Goal: Information Seeking & Learning: Learn about a topic

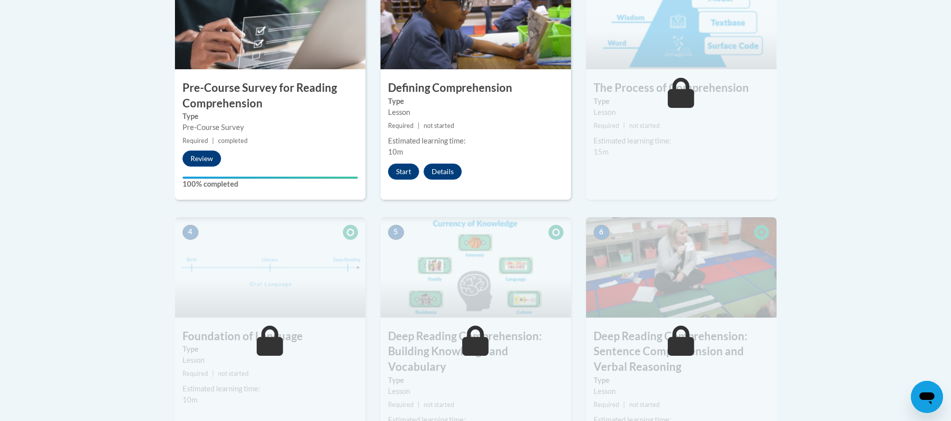
scroll to position [368, 0]
click at [409, 176] on button "Start" at bounding box center [403, 171] width 31 height 16
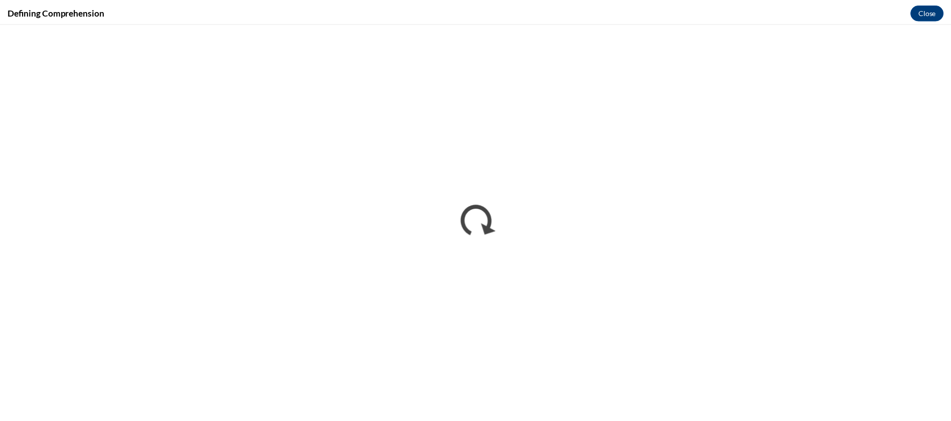
scroll to position [0, 0]
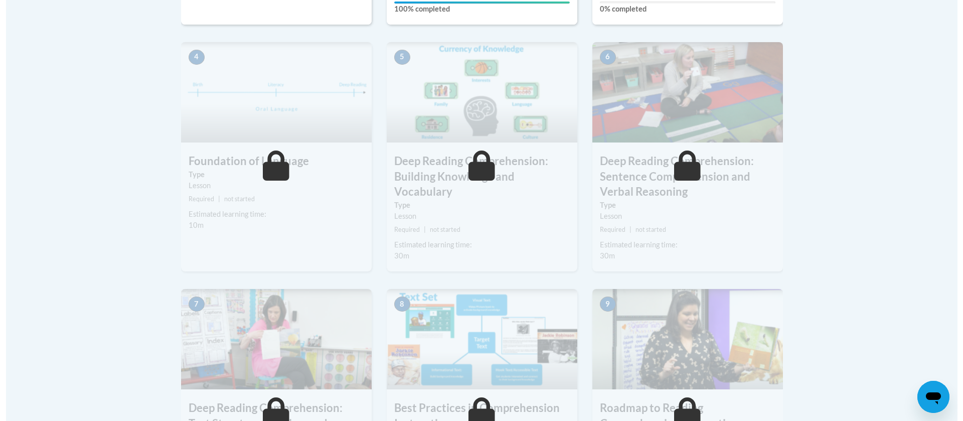
scroll to position [526, 0]
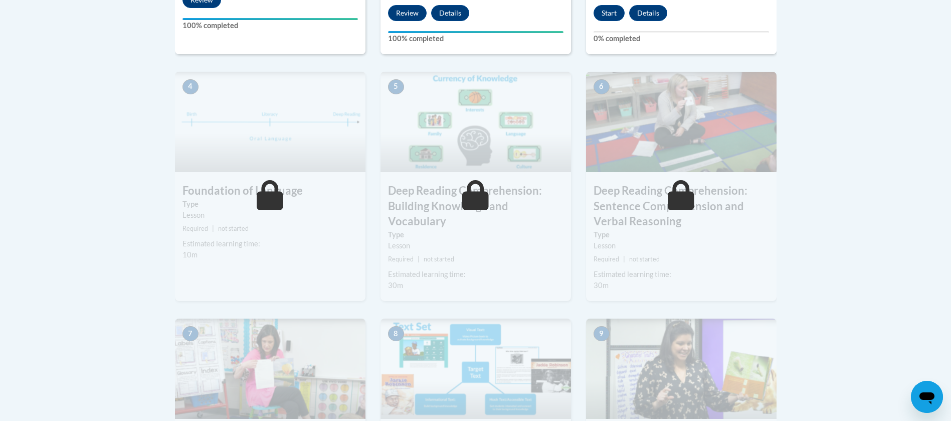
click at [604, 15] on button "Start" at bounding box center [609, 13] width 31 height 16
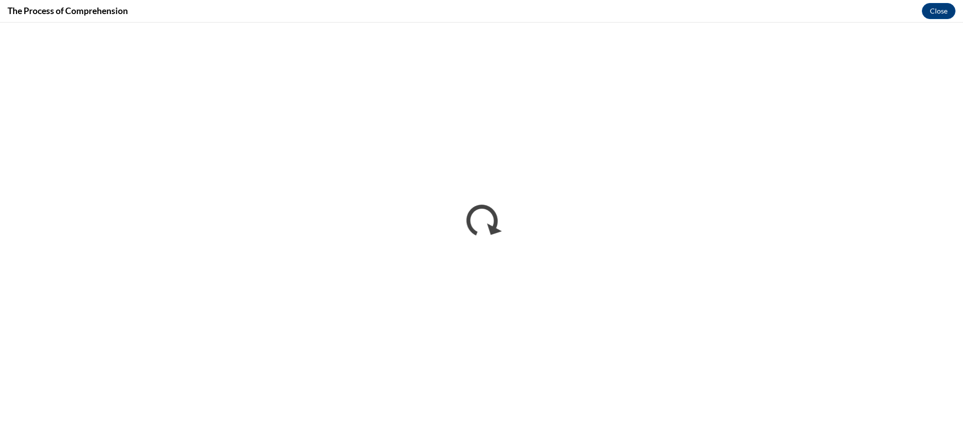
scroll to position [0, 0]
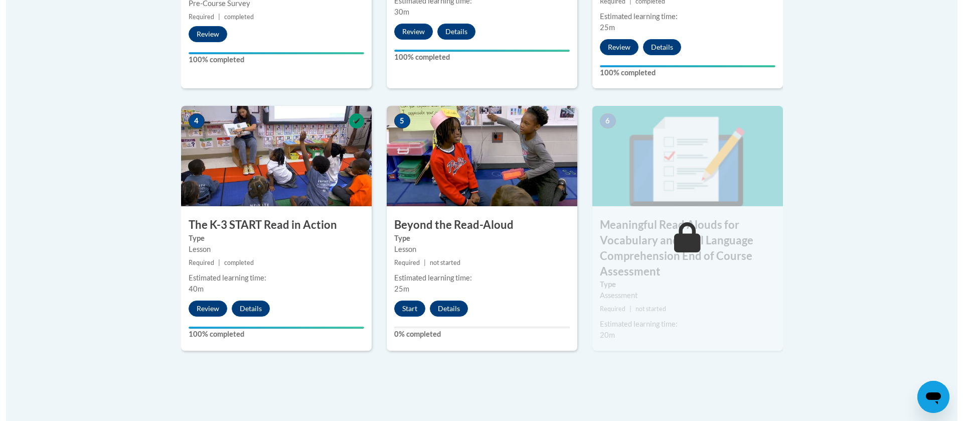
scroll to position [538, 0]
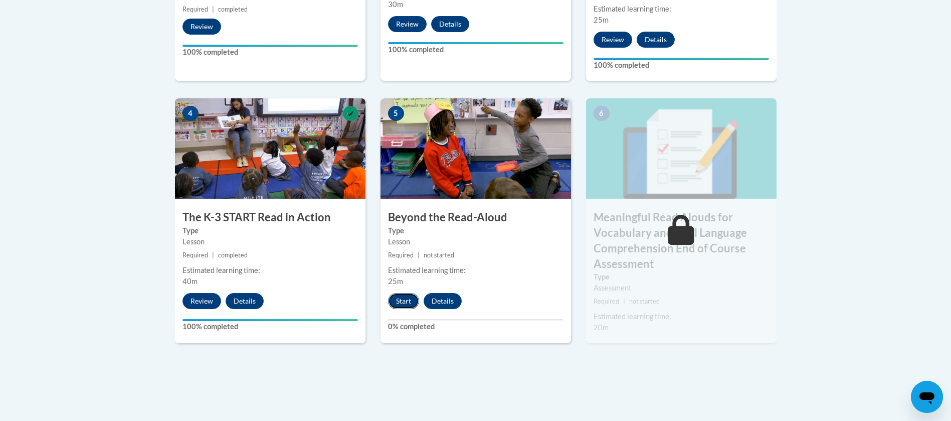
click at [396, 296] on button "Start" at bounding box center [403, 301] width 31 height 16
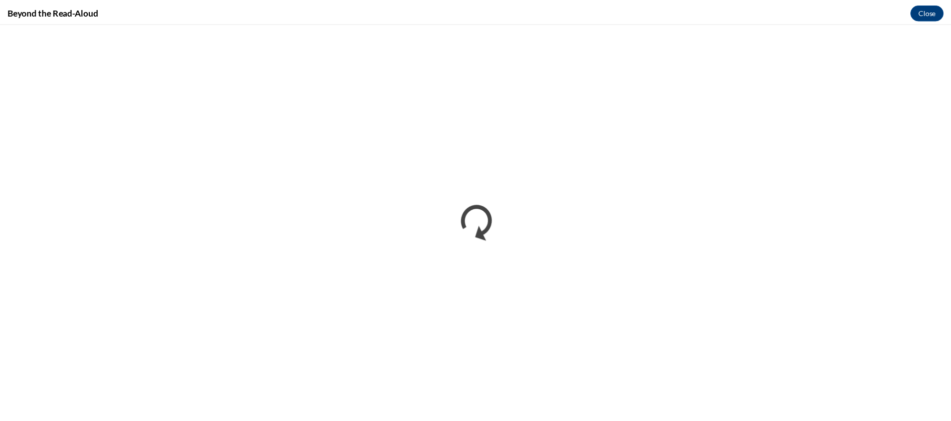
scroll to position [0, 0]
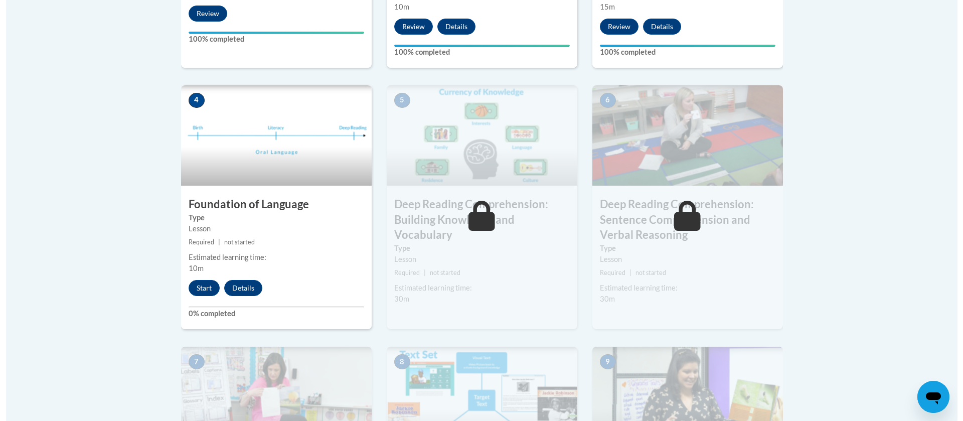
scroll to position [513, 0]
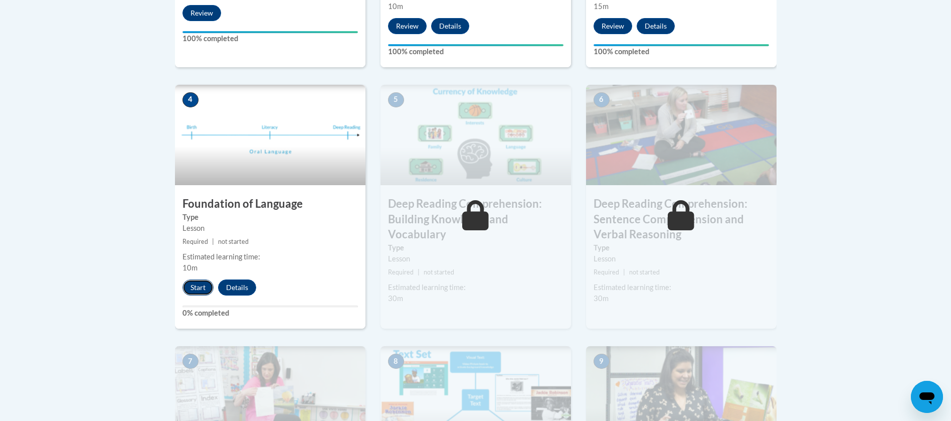
click at [206, 284] on button "Start" at bounding box center [197, 287] width 31 height 16
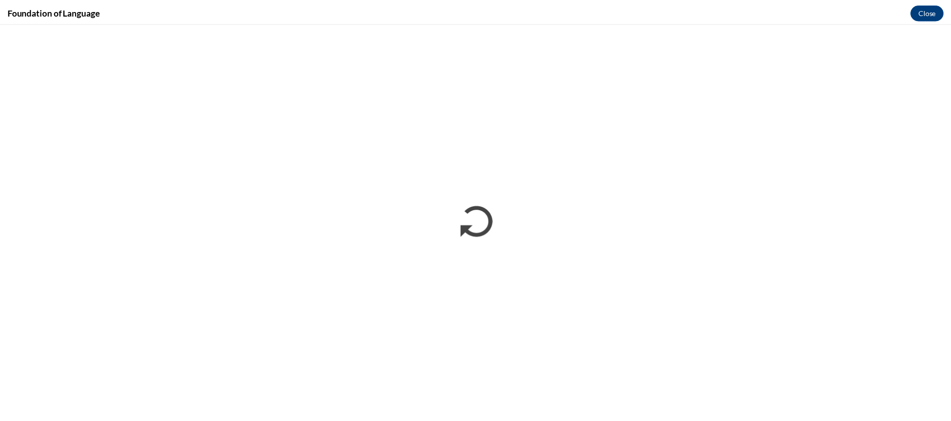
scroll to position [0, 0]
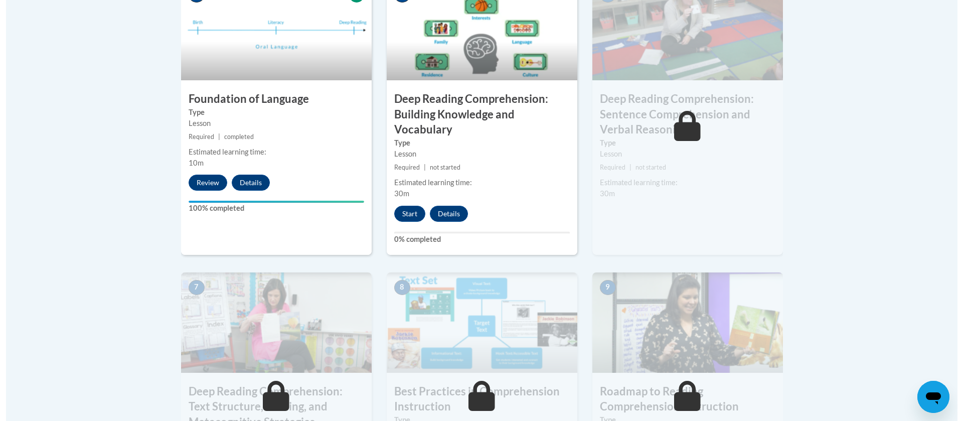
scroll to position [610, 0]
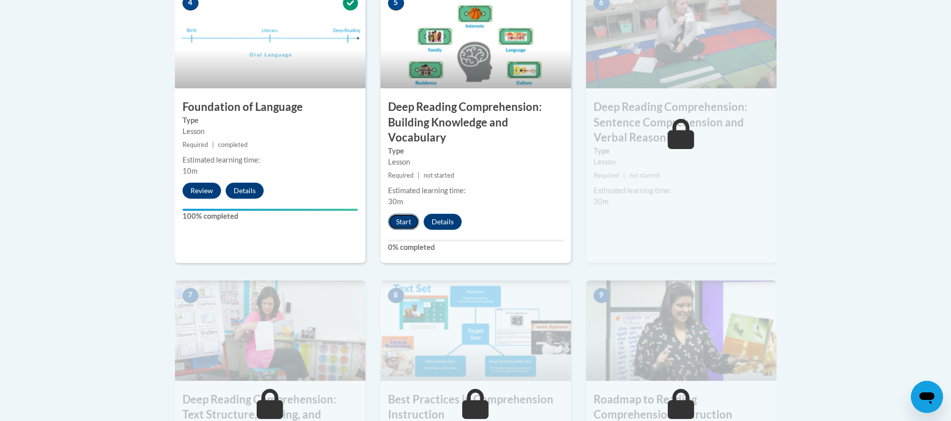
click at [397, 218] on button "Start" at bounding box center [403, 222] width 31 height 16
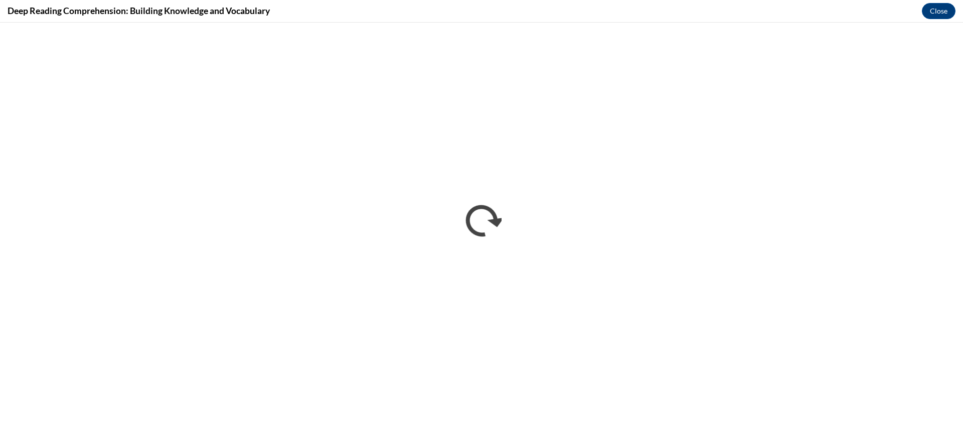
scroll to position [0, 0]
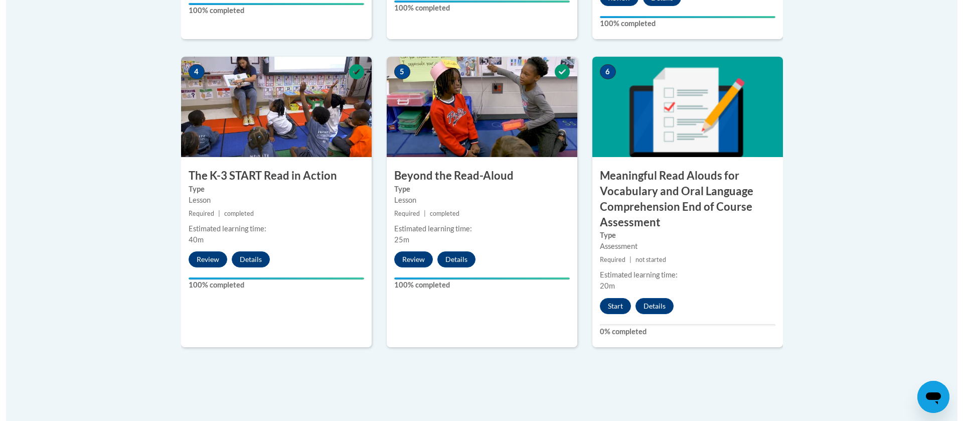
scroll to position [585, 0]
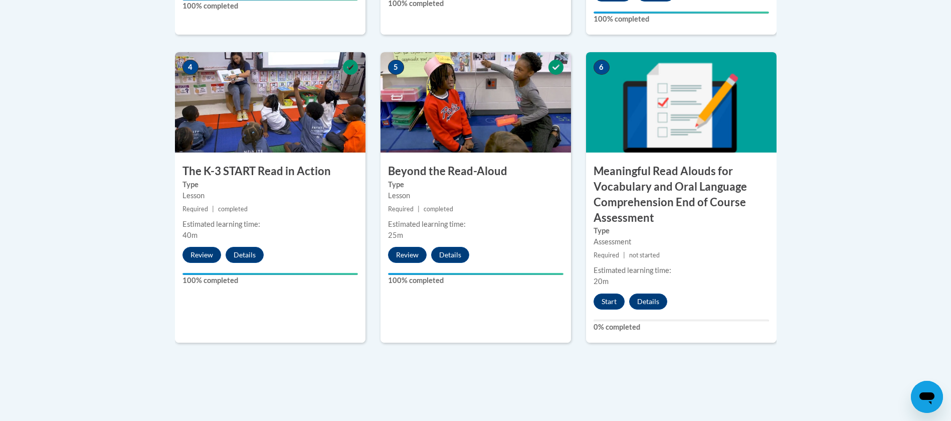
click at [608, 292] on div "6 Meaningful Read Alouds for Vocabulary and Oral Language Comprehension End of …" at bounding box center [681, 197] width 191 height 290
click at [610, 298] on button "Start" at bounding box center [609, 301] width 31 height 16
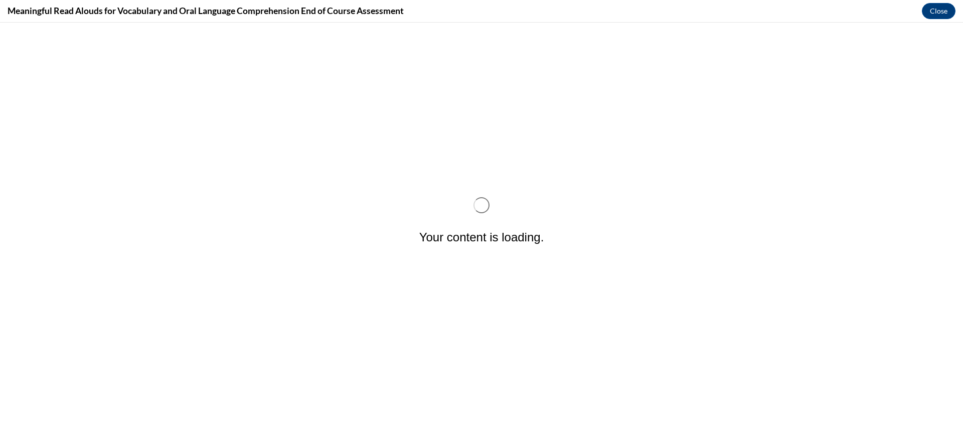
scroll to position [0, 0]
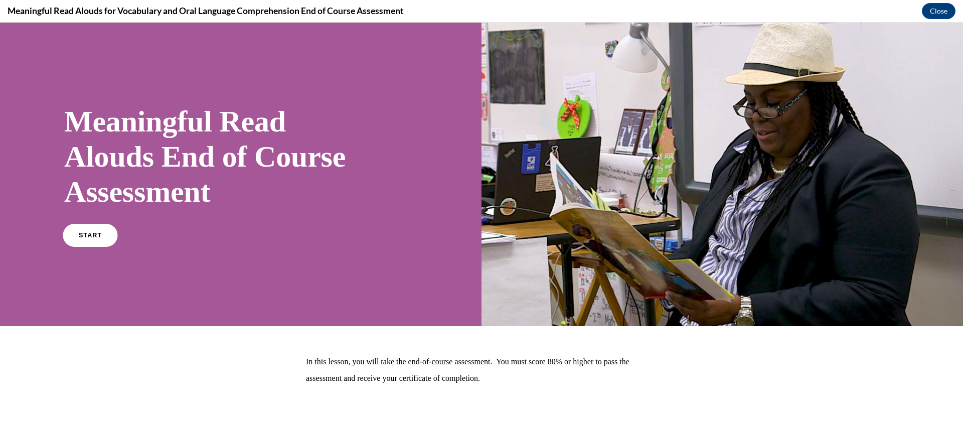
click at [69, 242] on link "START" at bounding box center [90, 235] width 55 height 23
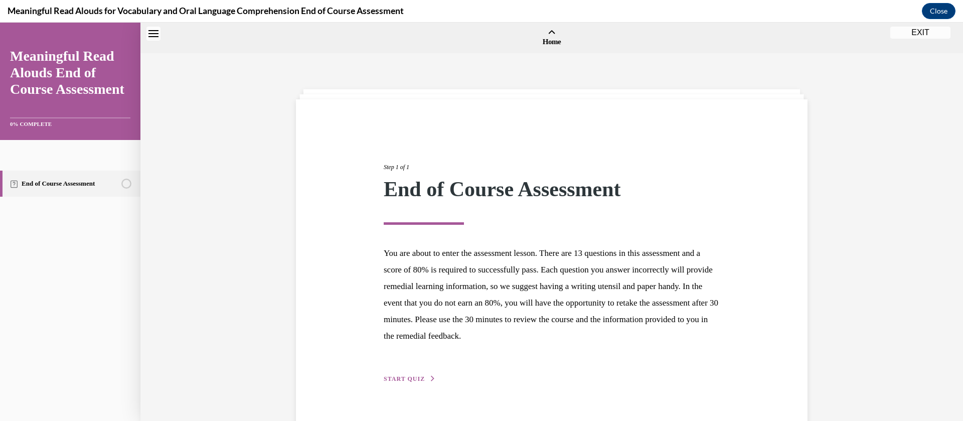
scroll to position [31, 0]
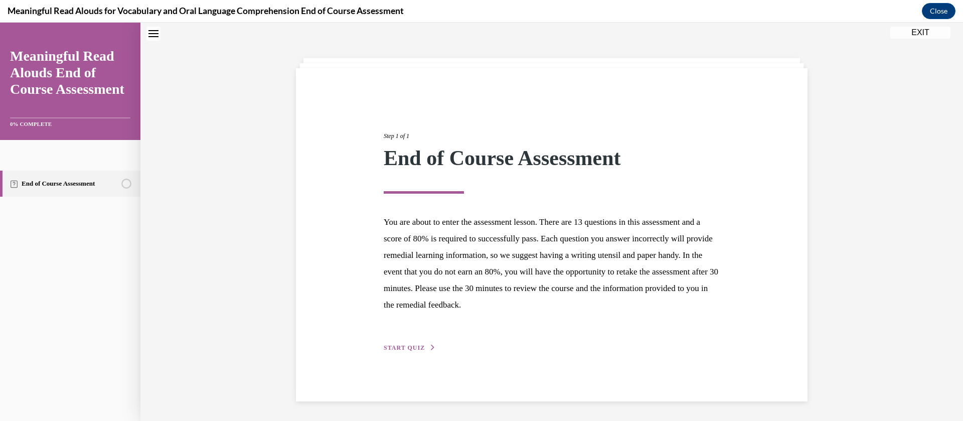
click at [403, 350] on span "START QUIZ" at bounding box center [404, 347] width 41 height 7
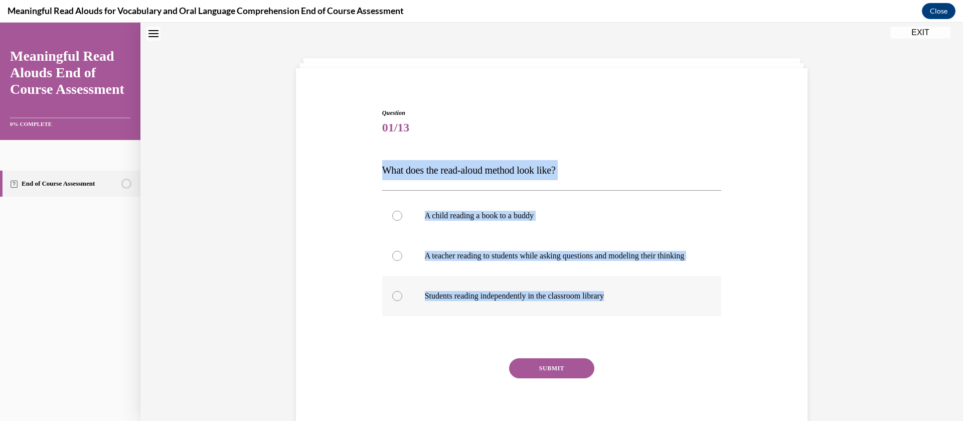
drag, startPoint x: 363, startPoint y: 168, endPoint x: 667, endPoint y: 299, distance: 330.8
click at [667, 299] on div "Question 01/13 What does the read-aloud method look like? A child reading a boo…" at bounding box center [551, 259] width 516 height 362
copy div "What does the read-aloud method look like? A child reading a book to a buddy A …"
click at [434, 261] on p "A teacher reading to students while asking questions and modeling their thinking" at bounding box center [561, 256] width 272 height 10
click at [402, 261] on input "A teacher reading to students while asking questions and modeling their thinking" at bounding box center [397, 256] width 10 height 10
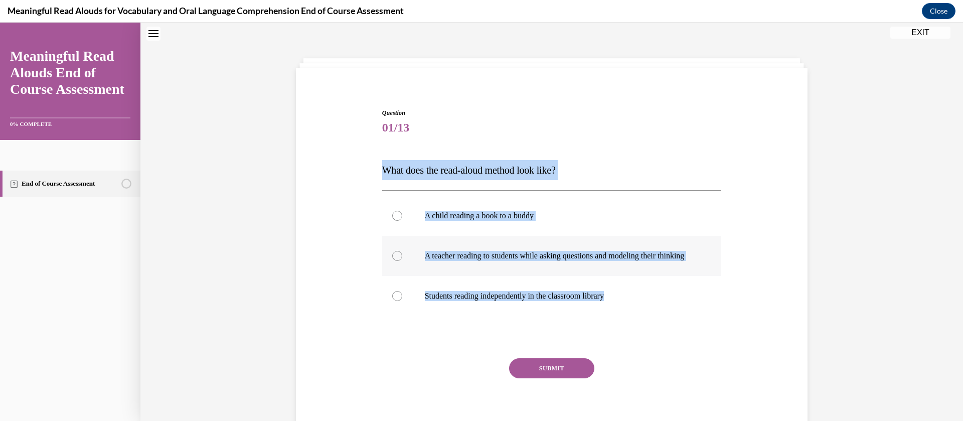
radio input "true"
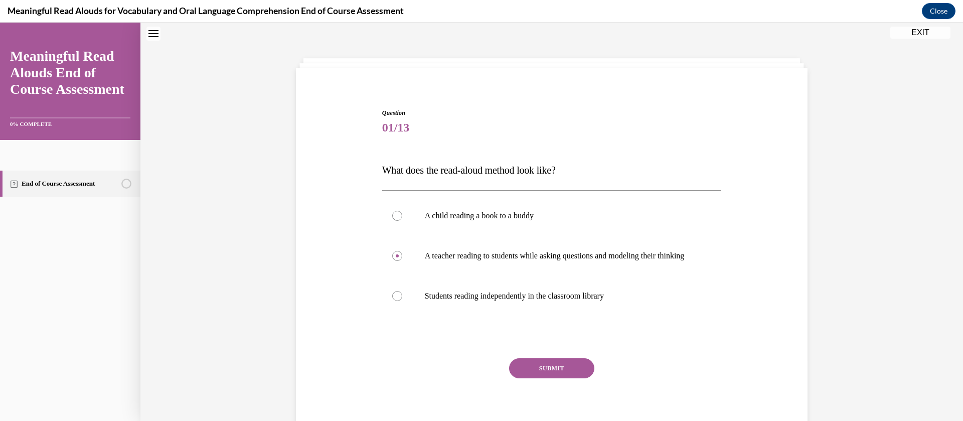
click at [544, 377] on button "SUBMIT" at bounding box center [551, 368] width 85 height 20
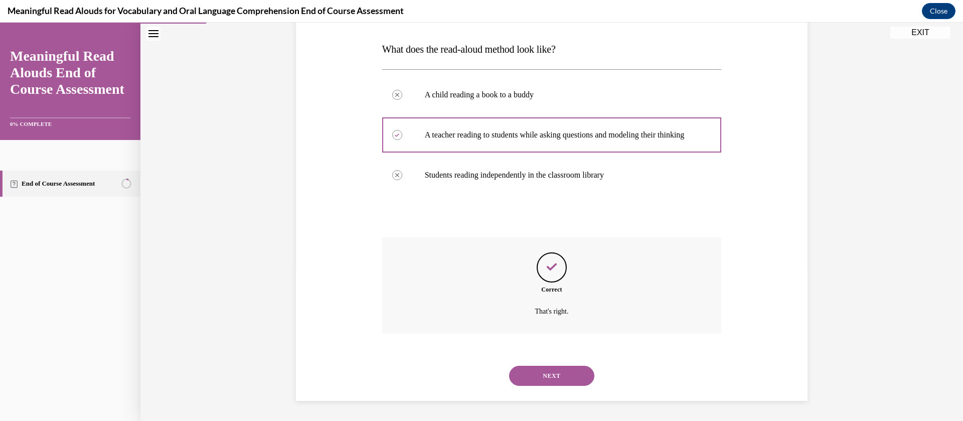
scroll to position [162, 0]
click at [539, 378] on button "NEXT" at bounding box center [551, 375] width 85 height 20
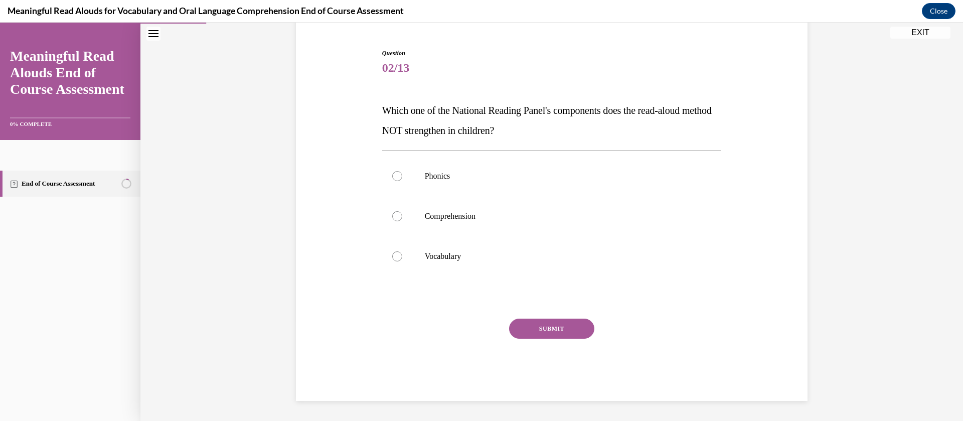
scroll to position [91, 0]
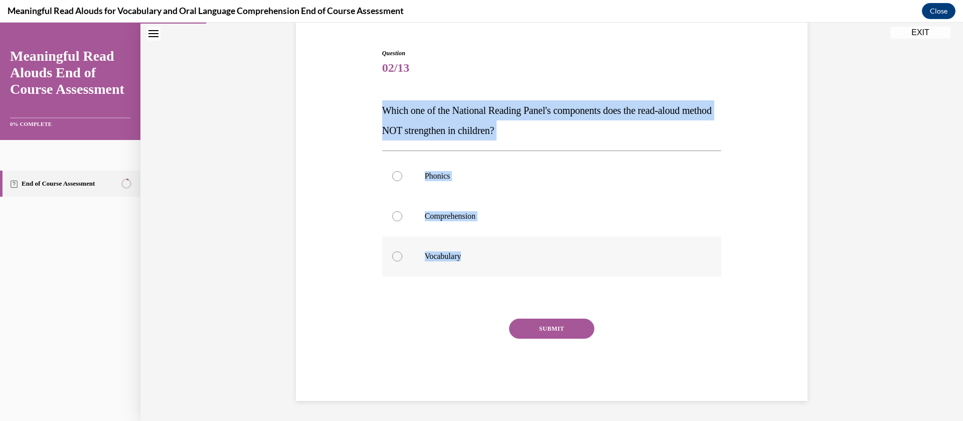
drag, startPoint x: 378, startPoint y: 106, endPoint x: 545, endPoint y: 255, distance: 224.8
click at [545, 255] on div "Question 02/13 Which one of the National Reading Panel's components does the re…" at bounding box center [551, 225] width 339 height 352
click at [545, 255] on p "Vocabulary" at bounding box center [561, 256] width 272 height 10
click at [402, 255] on input "Vocabulary" at bounding box center [397, 256] width 10 height 10
radio input "true"
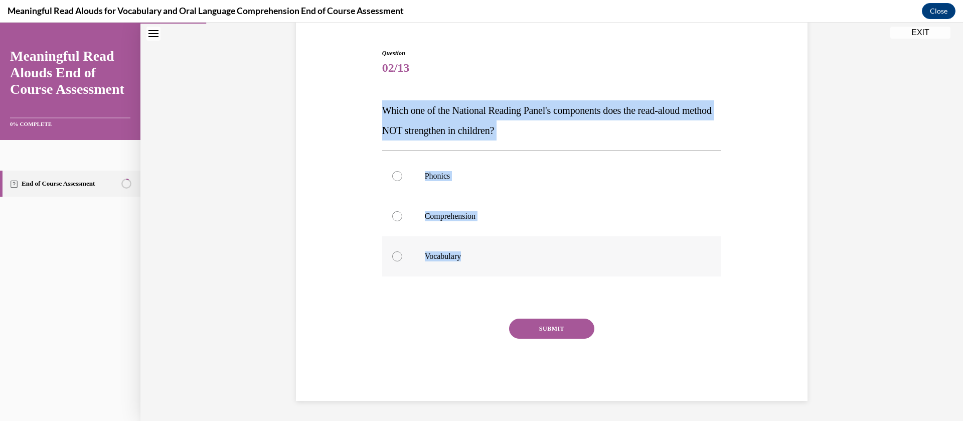
copy div "Which one of the National Reading Panel's components does the read-aloud method…"
drag, startPoint x: 371, startPoint y: 108, endPoint x: 513, endPoint y: 244, distance: 196.1
click at [513, 244] on div "Question 02/13 Which one of the National Reading Panel's components does the re…" at bounding box center [551, 210] width 516 height 382
copy div "Which one of the National Reading Panel's components does the read-aloud method…"
click at [429, 181] on label "Phonics" at bounding box center [551, 176] width 339 height 40
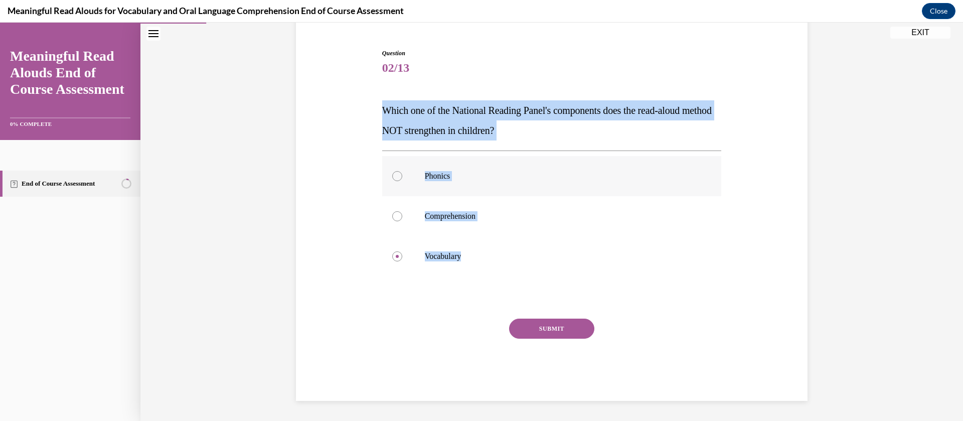
click at [402, 181] on input "Phonics" at bounding box center [397, 176] width 10 height 10
radio input "true"
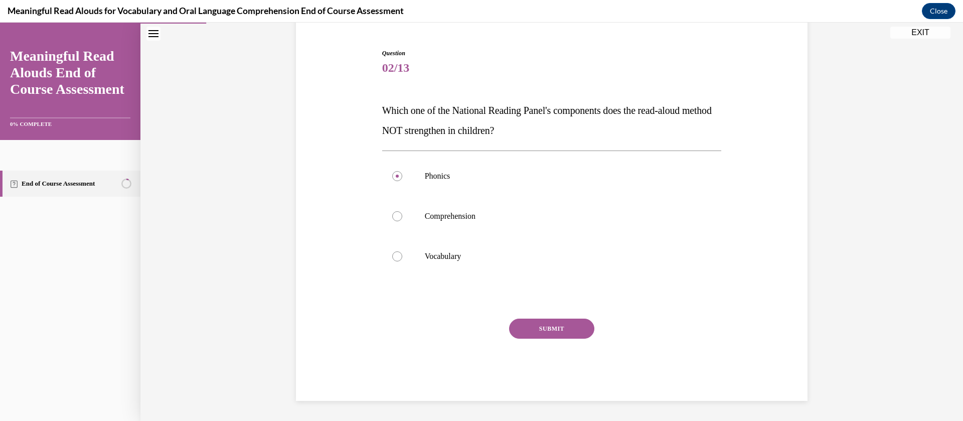
click at [540, 328] on button "SUBMIT" at bounding box center [551, 328] width 85 height 20
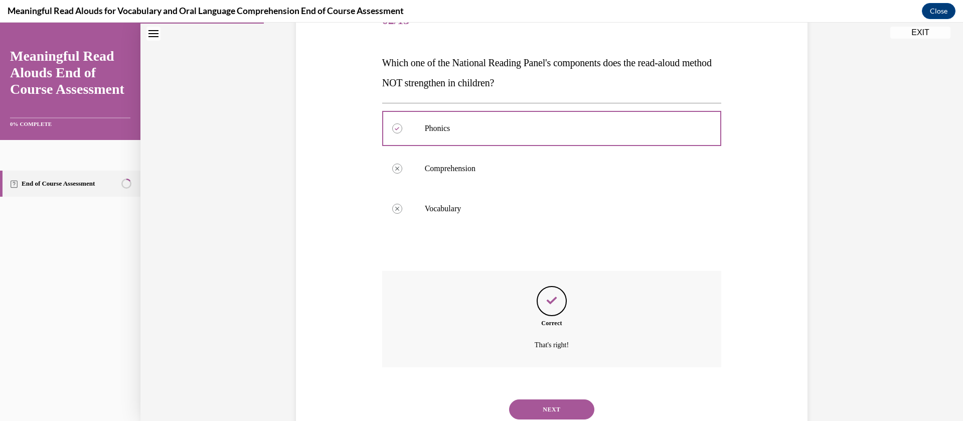
scroll to position [172, 0]
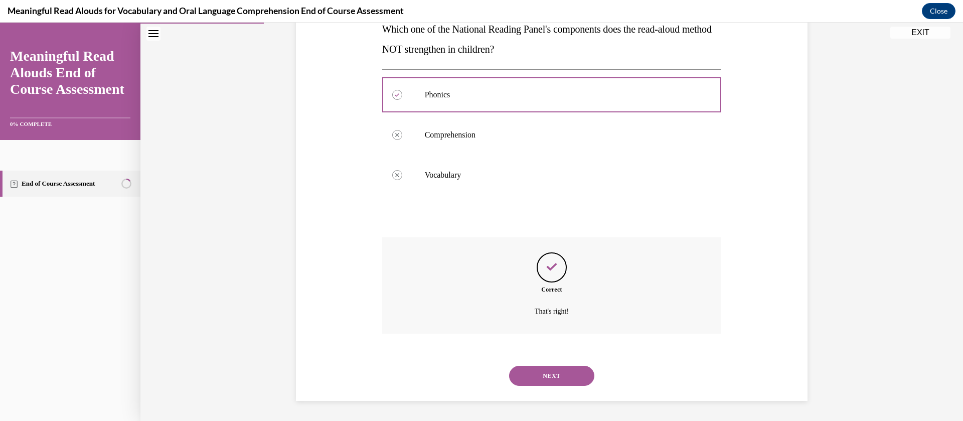
click at [545, 360] on div "NEXT" at bounding box center [551, 375] width 339 height 40
click at [548, 373] on button "NEXT" at bounding box center [551, 375] width 85 height 20
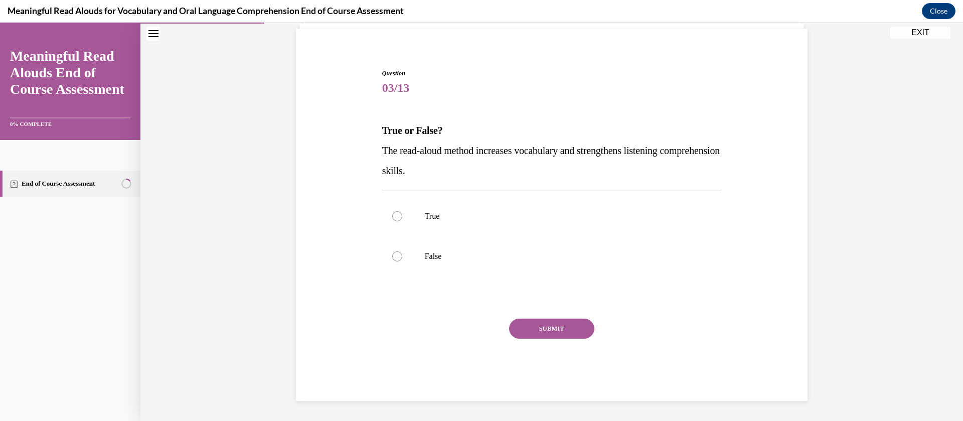
scroll to position [71, 0]
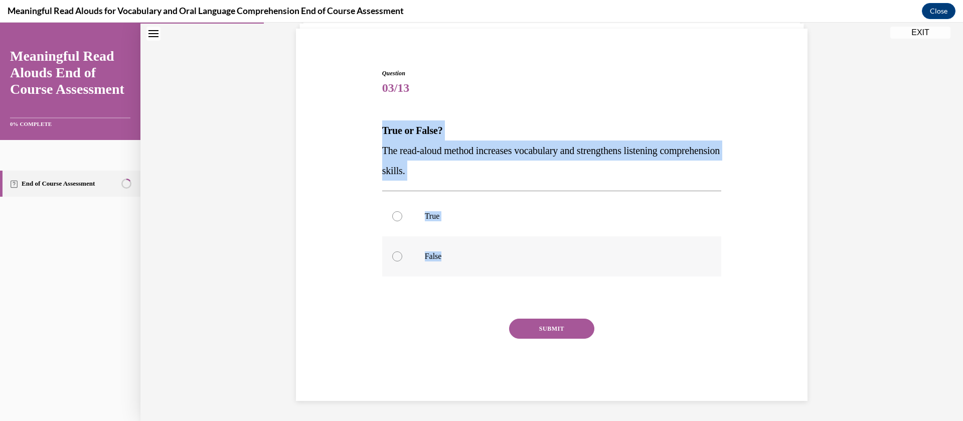
drag, startPoint x: 377, startPoint y: 129, endPoint x: 467, endPoint y: 240, distance: 142.2
click at [467, 240] on div "Question 03/13 True or False? The read-aloud method increases vocabulary and st…" at bounding box center [551, 235] width 339 height 332
copy div "True or False? The read-aloud method increases vocabulary and strengthens liste…"
click at [396, 210] on label "True" at bounding box center [551, 216] width 339 height 40
click at [396, 211] on input "True" at bounding box center [397, 216] width 10 height 10
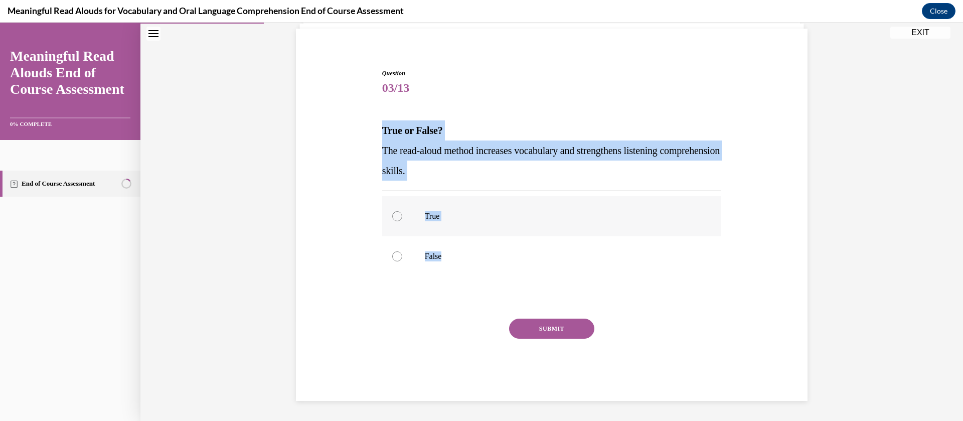
radio input "true"
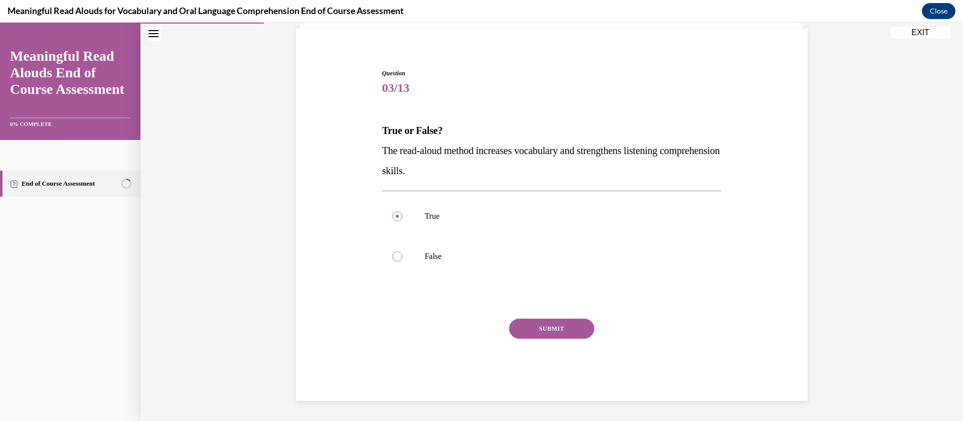
click at [525, 328] on button "SUBMIT" at bounding box center [551, 328] width 85 height 20
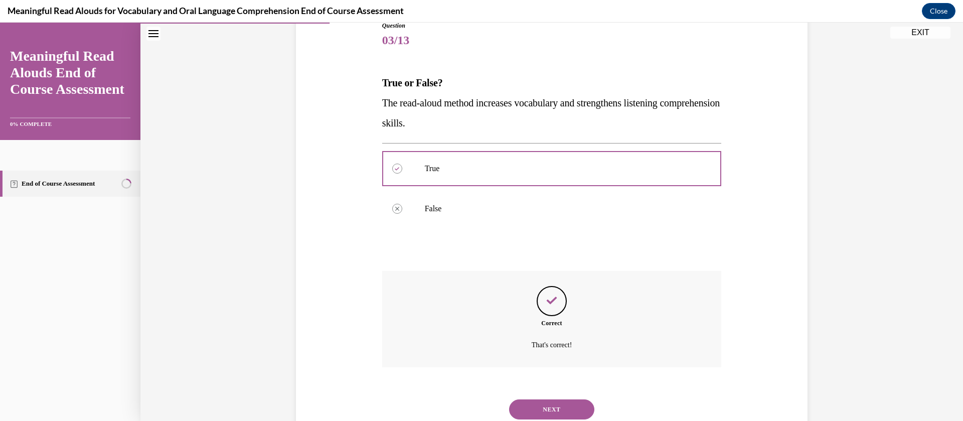
scroll to position [152, 0]
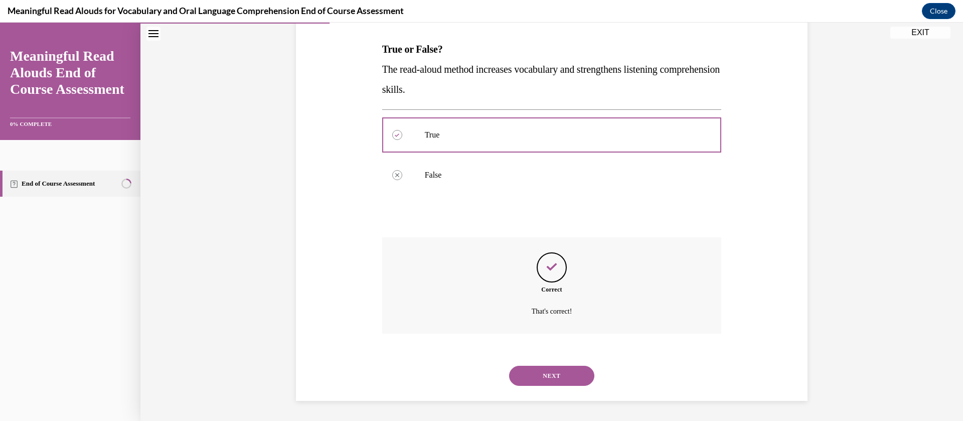
click at [546, 369] on button "NEXT" at bounding box center [551, 375] width 85 height 20
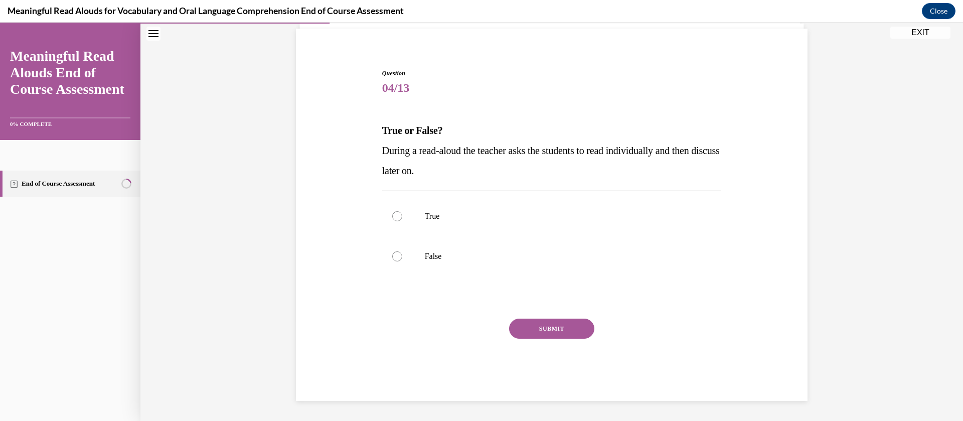
scroll to position [71, 0]
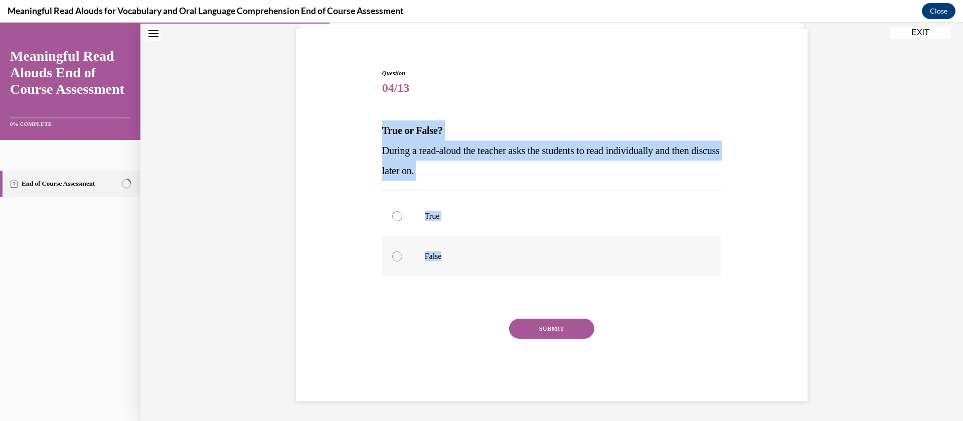
drag, startPoint x: 370, startPoint y: 132, endPoint x: 457, endPoint y: 258, distance: 153.5
click at [457, 258] on div "Question 04/13 True or False? During a read-aloud the teacher asks the students…" at bounding box center [551, 220] width 516 height 362
copy div "True or False? During a read-aloud the teacher asks the students to read indivi…"
click at [412, 263] on label "False" at bounding box center [551, 256] width 339 height 40
click at [402, 261] on input "False" at bounding box center [397, 256] width 10 height 10
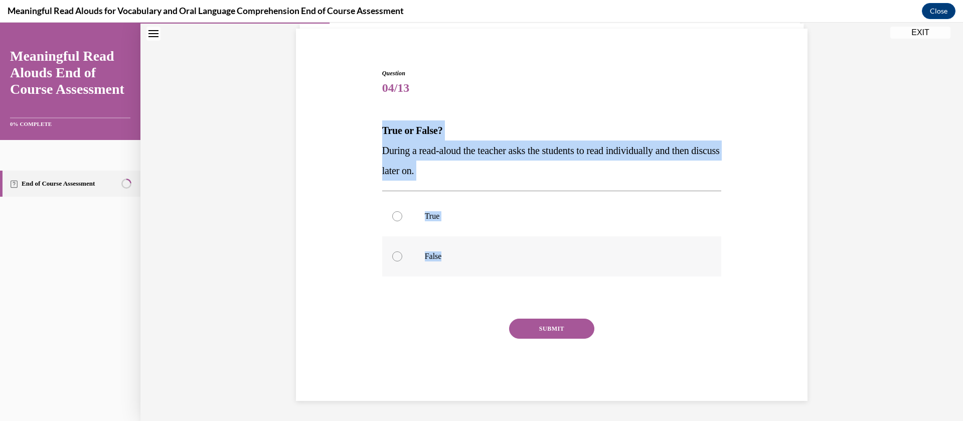
radio input "true"
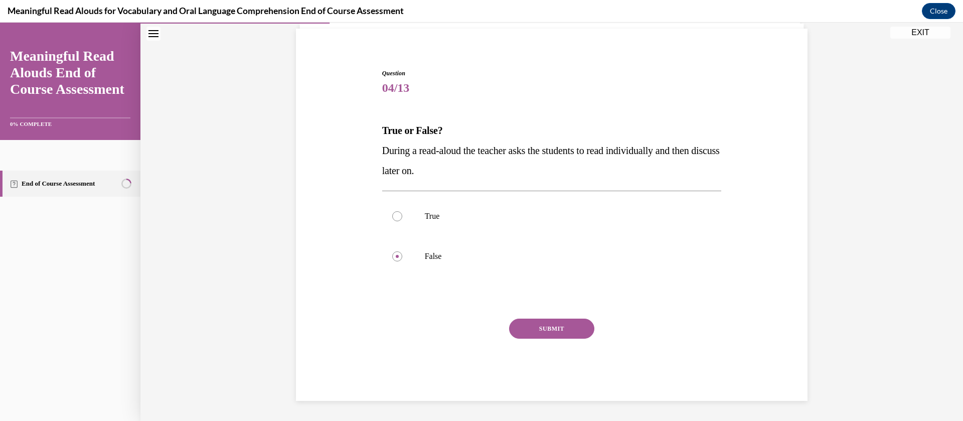
click at [549, 336] on button "SUBMIT" at bounding box center [551, 328] width 85 height 20
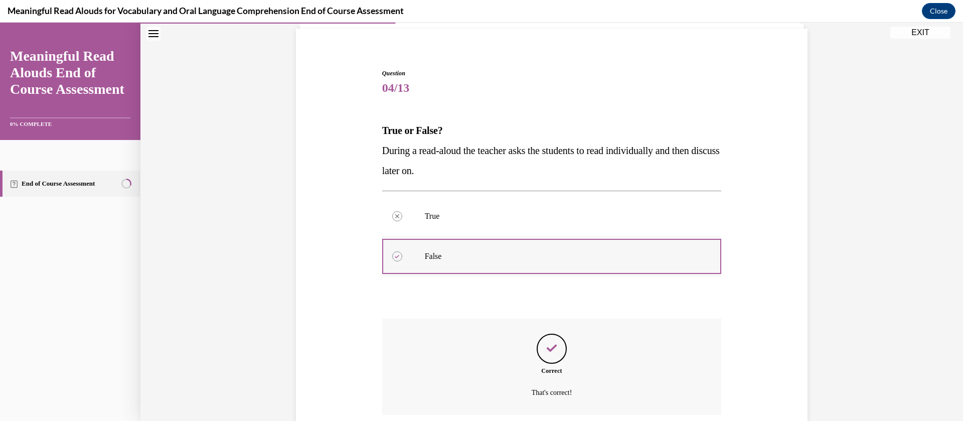
scroll to position [152, 0]
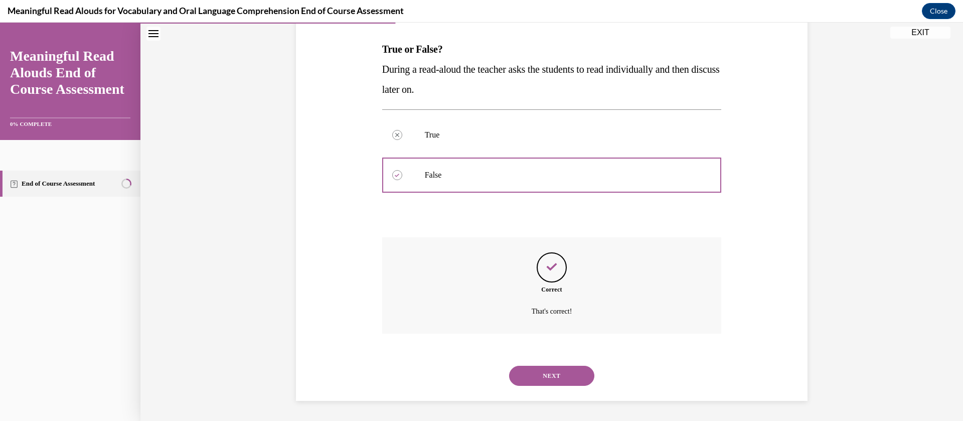
click at [182, 303] on div "Question 04/13 True or False? During a read-aloud the teacher asks the students…" at bounding box center [551, 161] width 822 height 518
click at [519, 379] on button "NEXT" at bounding box center [551, 375] width 85 height 20
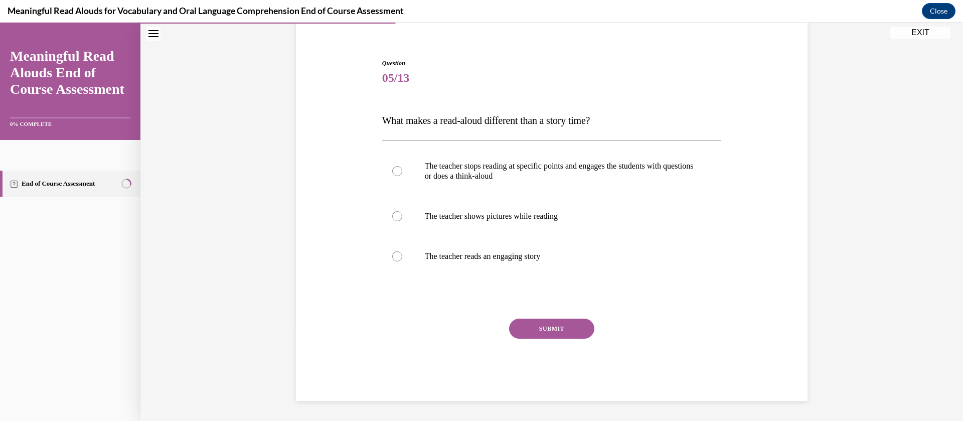
scroll to position [81, 0]
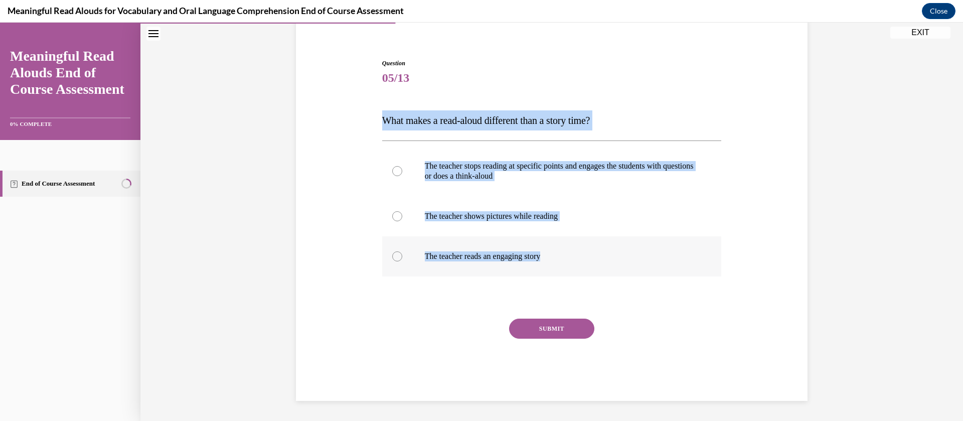
drag, startPoint x: 375, startPoint y: 112, endPoint x: 560, endPoint y: 255, distance: 234.2
click at [560, 255] on div "Question 05/13 What makes a read-aloud different than a story time? The teacher…" at bounding box center [552, 222] width 344 height 357
copy div "What makes a read-aloud different than a story time? The teacher stops reading …"
click at [434, 172] on p "The teacher stops reading at specific points and engages the students with ques…" at bounding box center [561, 171] width 272 height 20
click at [402, 172] on input "The teacher stops reading at specific points and engages the students with ques…" at bounding box center [397, 171] width 10 height 10
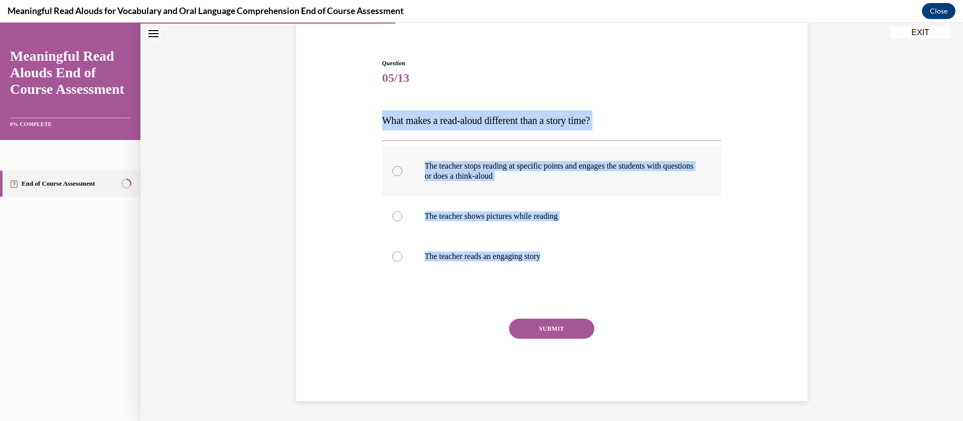
radio input "true"
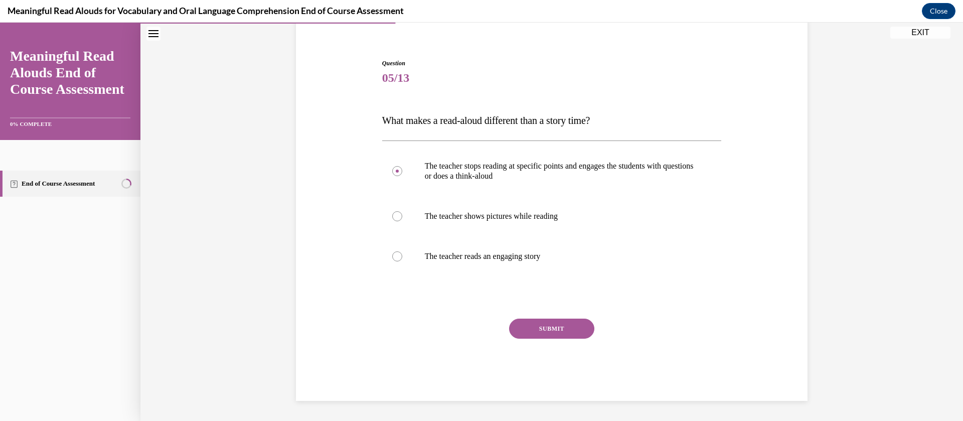
click at [559, 331] on button "SUBMIT" at bounding box center [551, 328] width 85 height 20
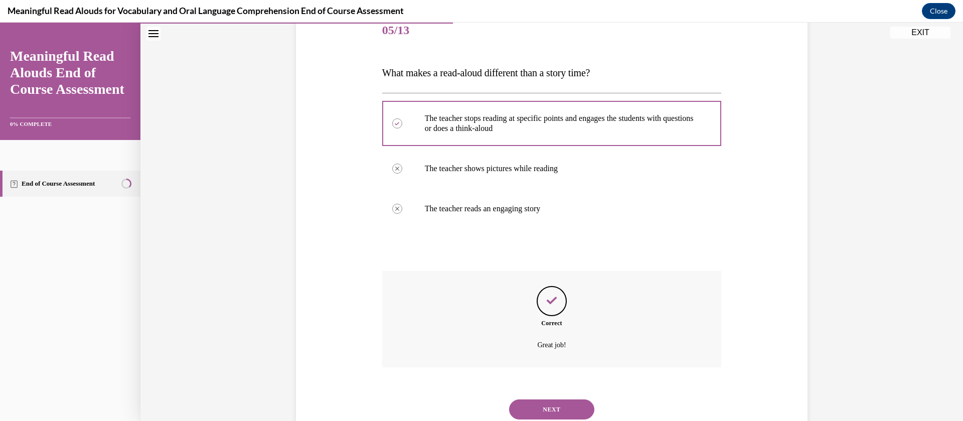
scroll to position [162, 0]
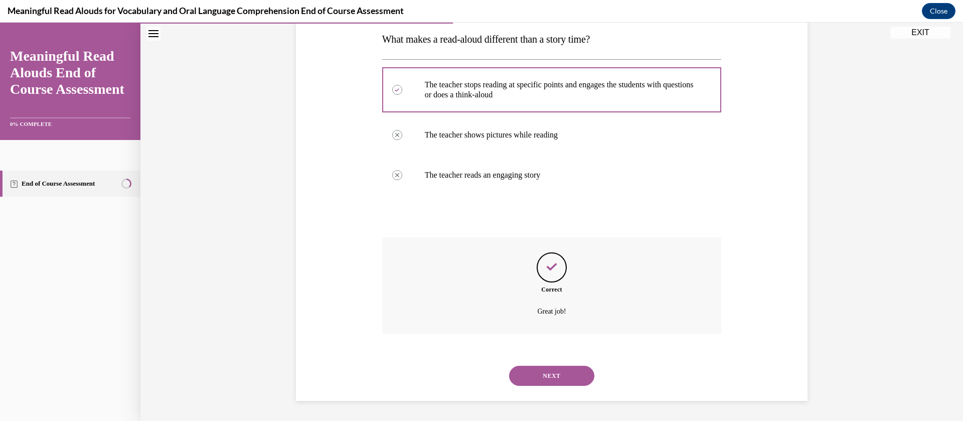
click at [545, 371] on button "NEXT" at bounding box center [551, 375] width 85 height 20
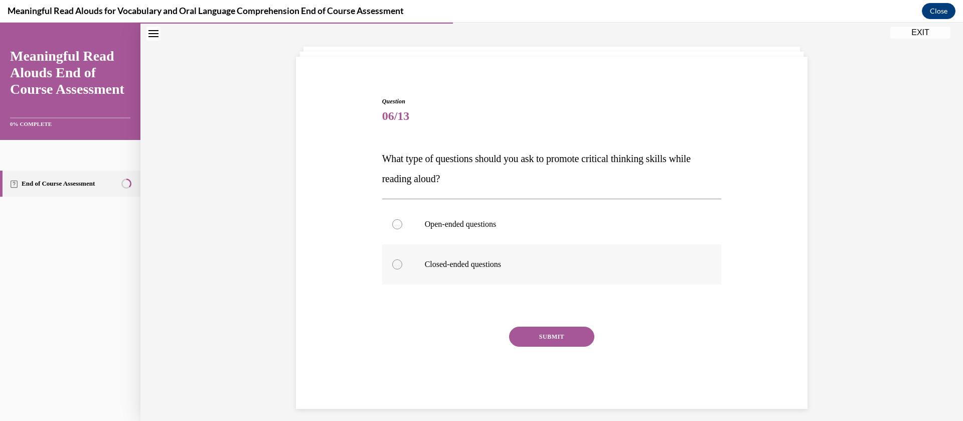
scroll to position [51, 0]
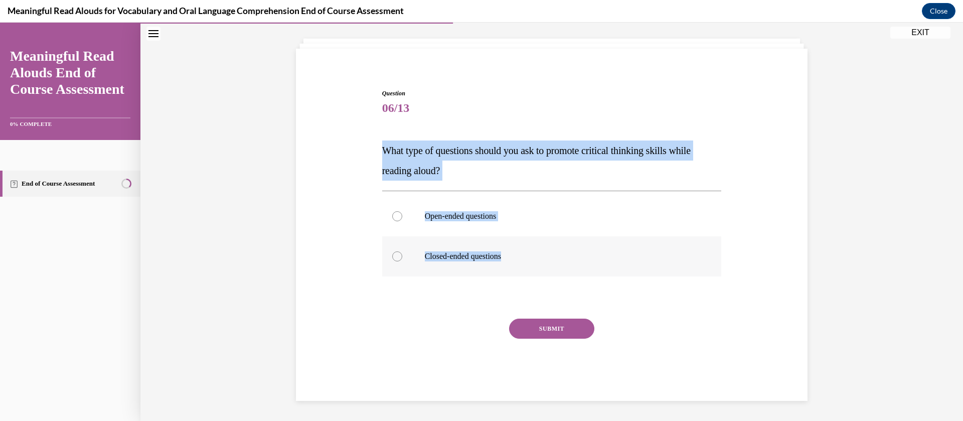
drag, startPoint x: 376, startPoint y: 144, endPoint x: 525, endPoint y: 254, distance: 185.4
click at [525, 254] on div "Question 06/13 What type of questions should you ask to promote critical thinki…" at bounding box center [552, 237] width 344 height 327
copy div "What type of questions should you ask to promote critical thinking skills while…"
click at [435, 212] on p "Open-ended questions" at bounding box center [561, 216] width 272 height 10
click at [402, 212] on input "Open-ended questions" at bounding box center [397, 216] width 10 height 10
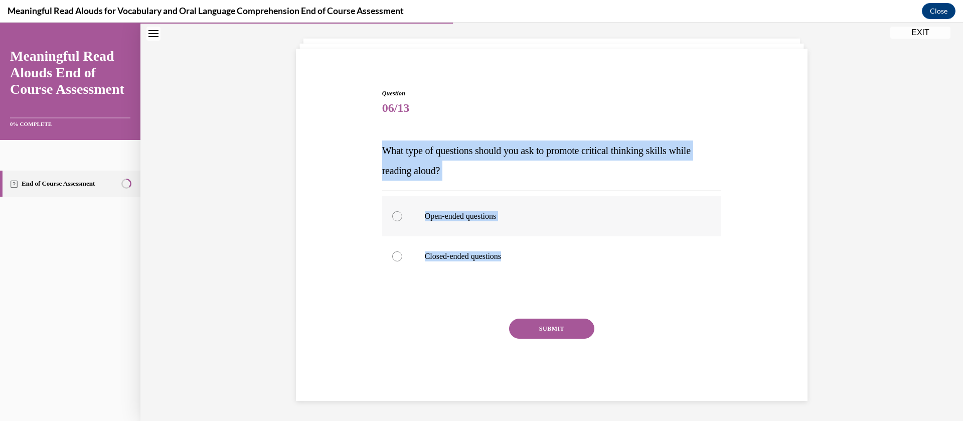
radio input "true"
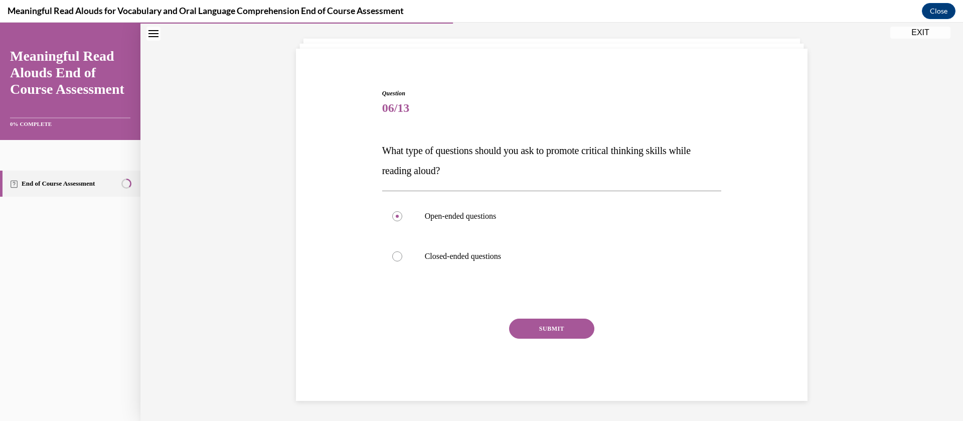
click at [551, 338] on button "SUBMIT" at bounding box center [551, 328] width 85 height 20
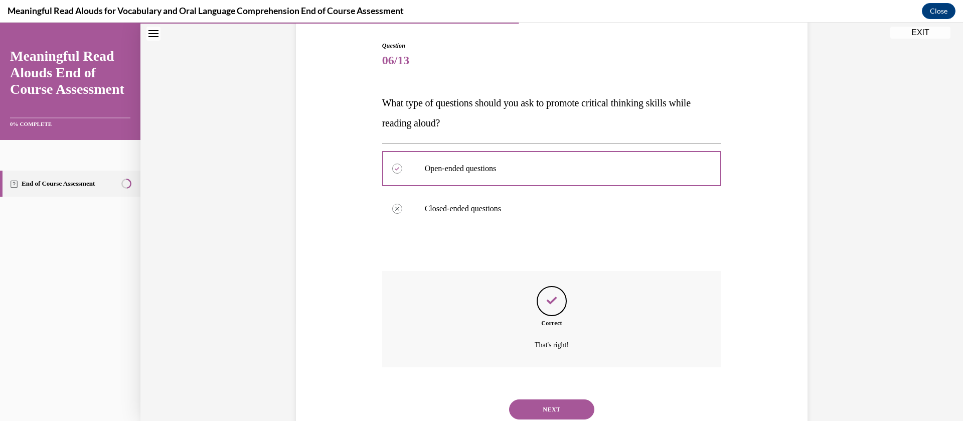
scroll to position [132, 0]
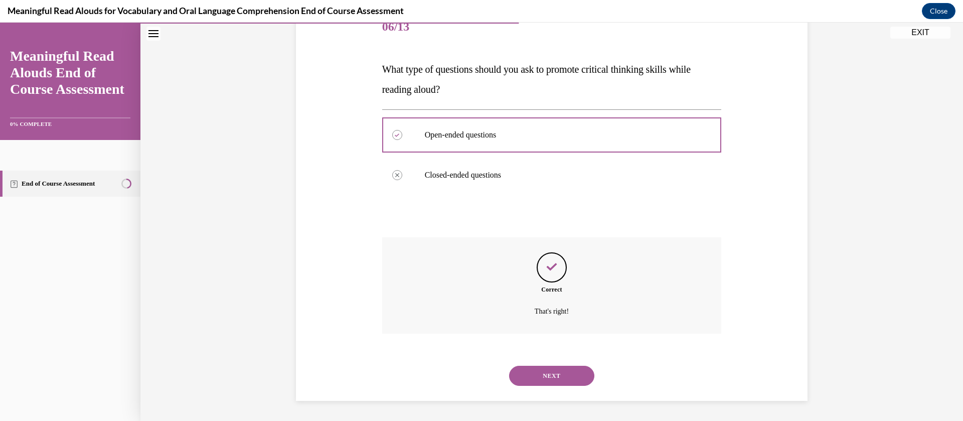
click at [540, 379] on button "NEXT" at bounding box center [551, 375] width 85 height 20
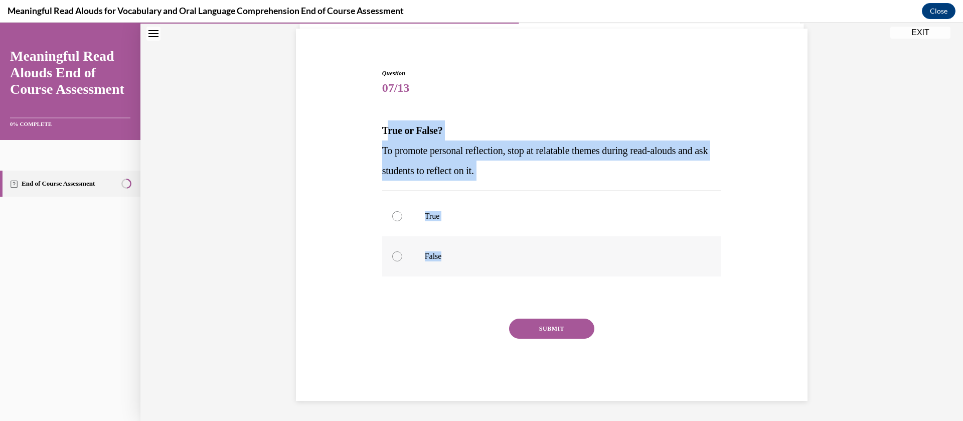
drag, startPoint x: 380, startPoint y: 132, endPoint x: 499, endPoint y: 251, distance: 168.4
click at [499, 251] on div "Question 07/13 True or False? To promote personal reflection, stop at relatable…" at bounding box center [551, 235] width 339 height 332
copy div "rue or False? To promote personal reflection, stop at relatable themes during r…"
click at [425, 211] on p "True" at bounding box center [561, 216] width 272 height 10
click at [402, 211] on input "True" at bounding box center [397, 216] width 10 height 10
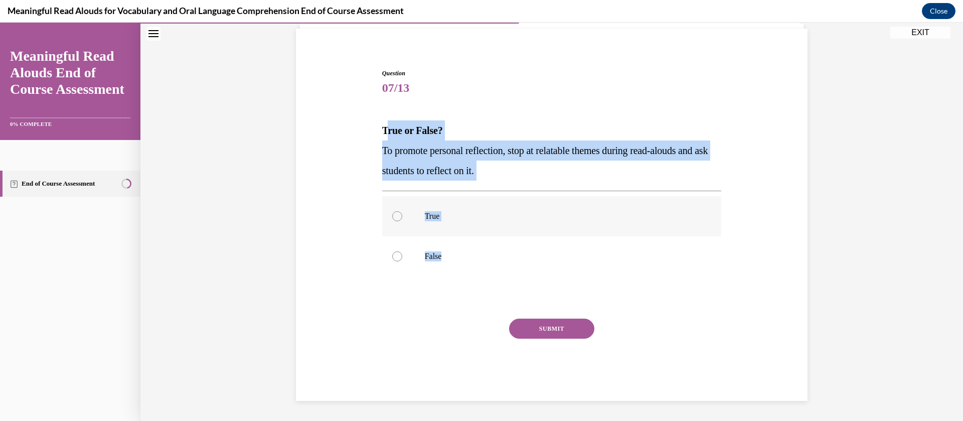
radio input "true"
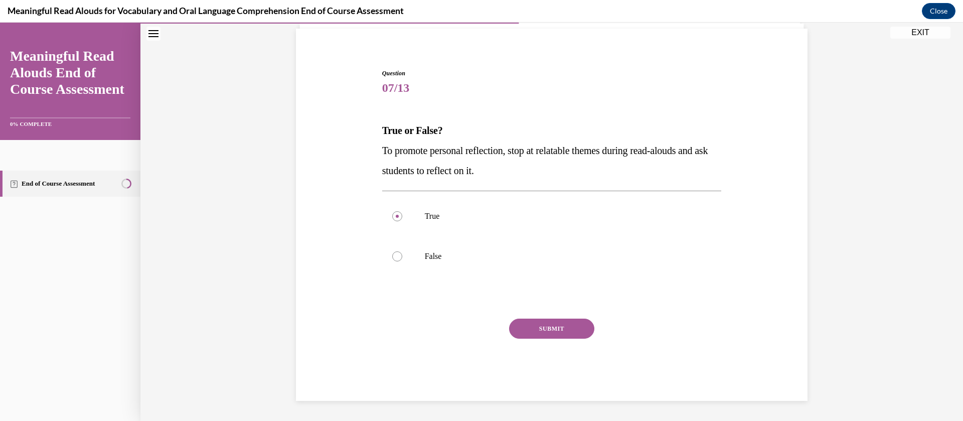
click at [549, 329] on button "SUBMIT" at bounding box center [551, 328] width 85 height 20
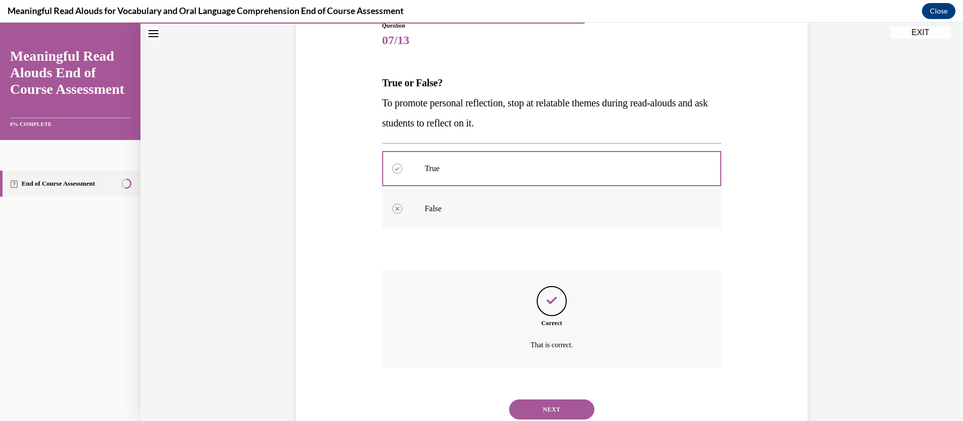
scroll to position [152, 0]
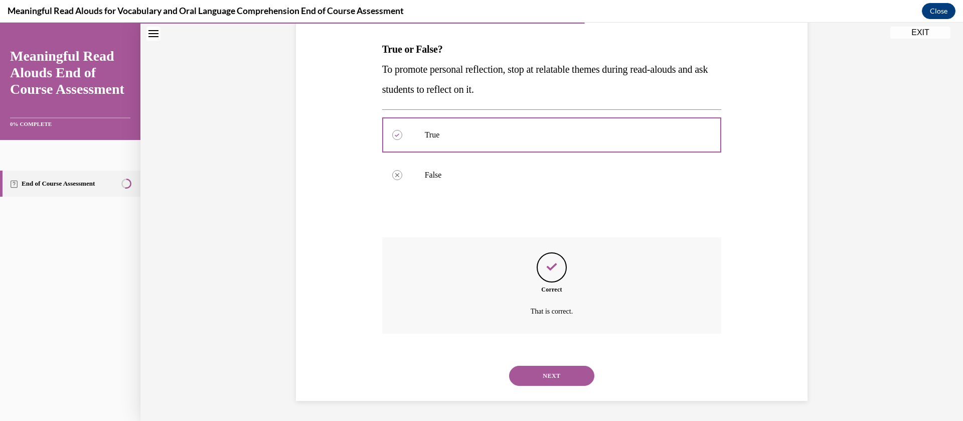
click at [565, 380] on button "NEXT" at bounding box center [551, 375] width 85 height 20
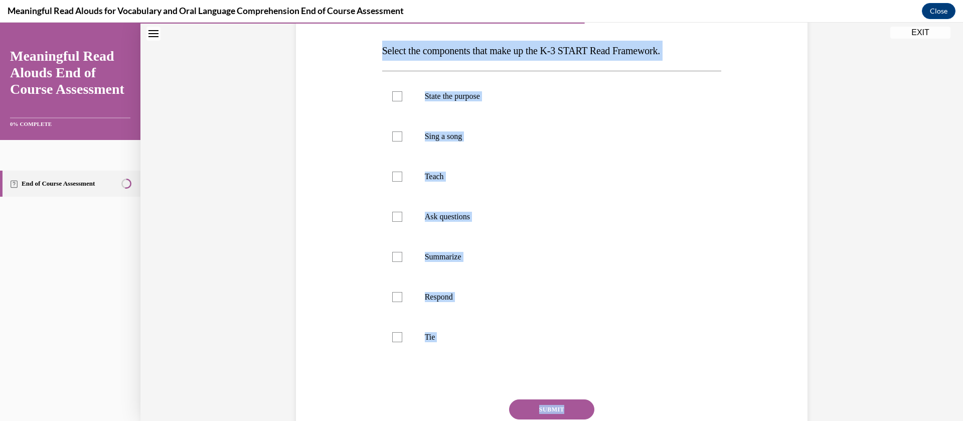
scroll to position [188, 0]
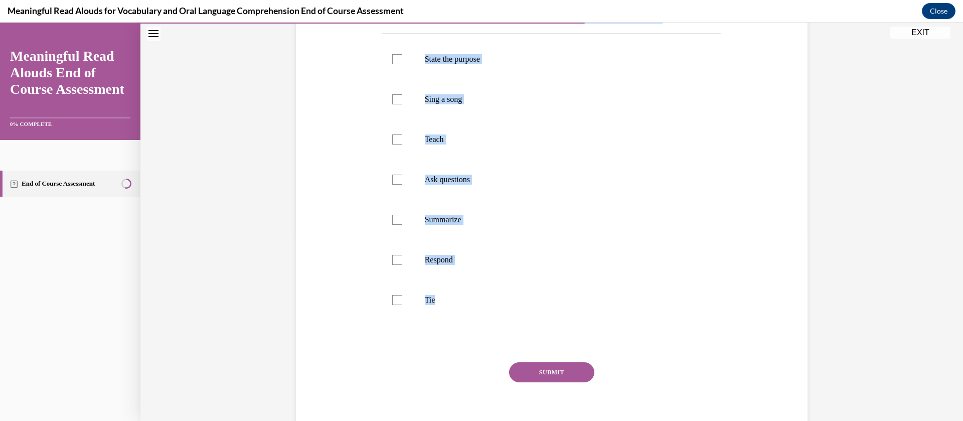
drag, startPoint x: 377, startPoint y: 197, endPoint x: 560, endPoint y: 342, distance: 233.4
click at [560, 342] on div "Question 08/13 Select the components that make up the K-3 START Read Framework.…" at bounding box center [551, 198] width 339 height 492
copy div "Select the components that make up the K-3 START Read Framework. State the purp…"
click at [393, 61] on div at bounding box center [397, 59] width 10 height 10
click at [393, 61] on input "State the purpose" at bounding box center [397, 59] width 10 height 10
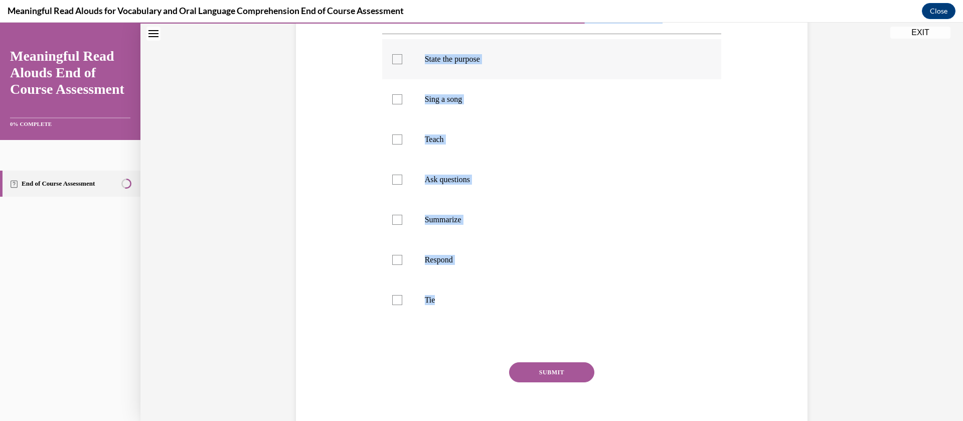
checkbox input "true"
click at [397, 141] on label "Teach" at bounding box center [551, 139] width 339 height 40
click at [397, 141] on input "Teach" at bounding box center [397, 139] width 10 height 10
checkbox input "true"
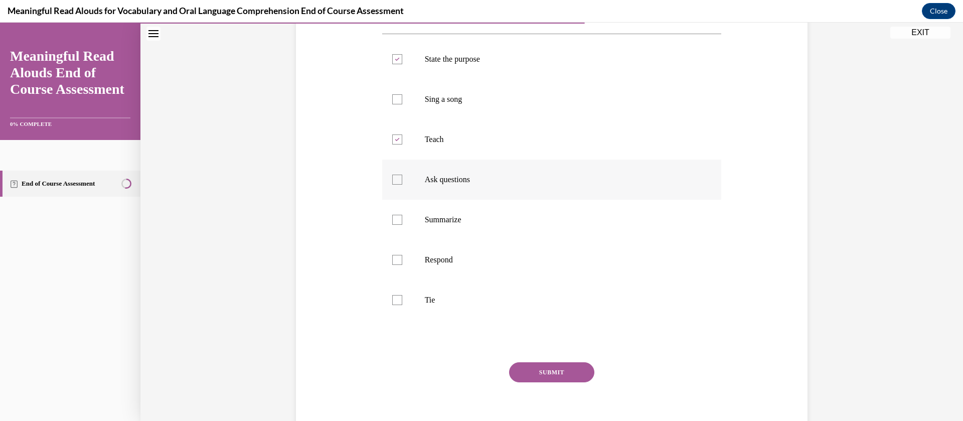
click at [390, 170] on label "Ask questions" at bounding box center [551, 179] width 339 height 40
click at [392, 174] on input "Ask questions" at bounding box center [397, 179] width 10 height 10
checkbox input "true"
click at [393, 218] on div at bounding box center [397, 220] width 10 height 10
click at [393, 218] on input "Summarize" at bounding box center [397, 220] width 10 height 10
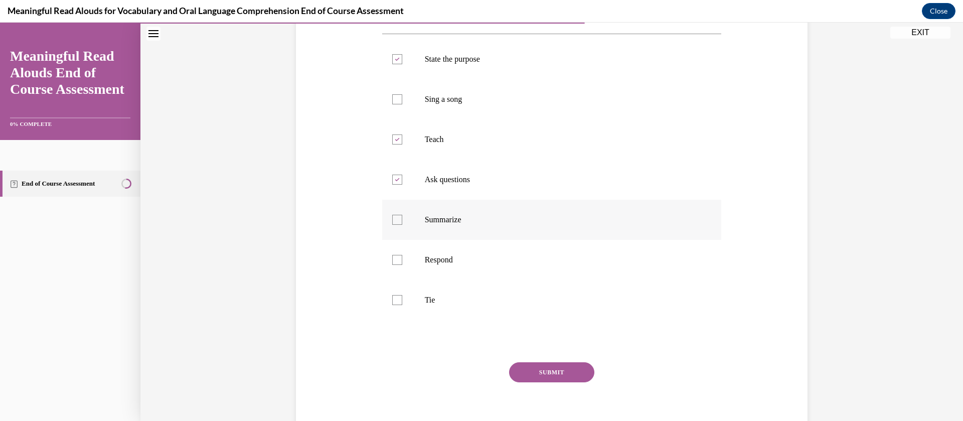
checkbox input "true"
click at [395, 258] on div at bounding box center [397, 260] width 10 height 10
click at [395, 258] on input "Respond" at bounding box center [397, 260] width 10 height 10
checkbox input "true"
click at [393, 292] on label "Tie" at bounding box center [551, 300] width 339 height 40
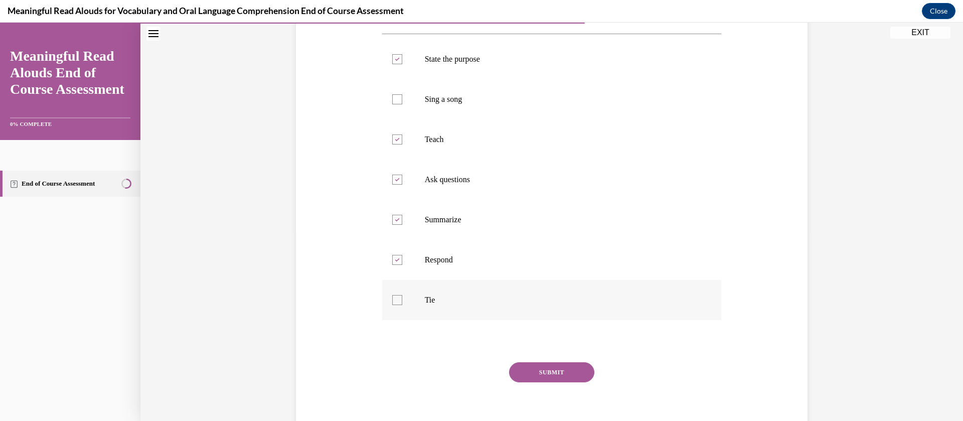
click at [393, 295] on input "Tie" at bounding box center [397, 300] width 10 height 10
checkbox input "true"
click at [533, 377] on button "SUBMIT" at bounding box center [551, 372] width 85 height 20
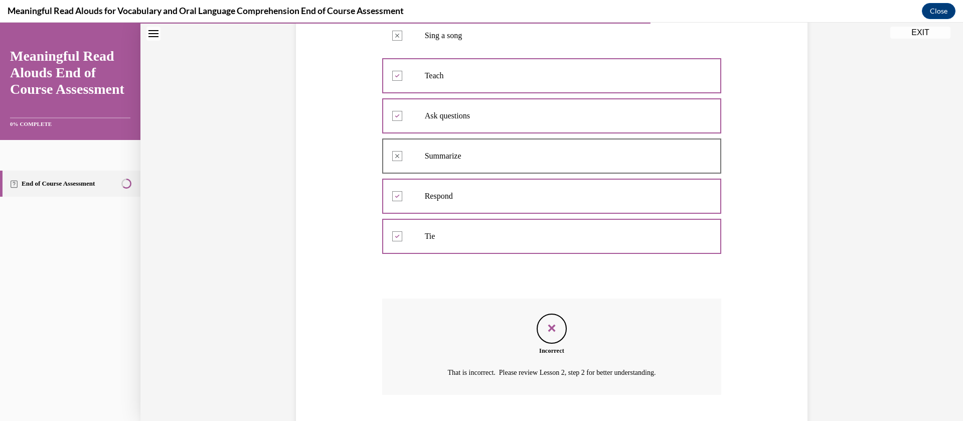
scroll to position [312, 0]
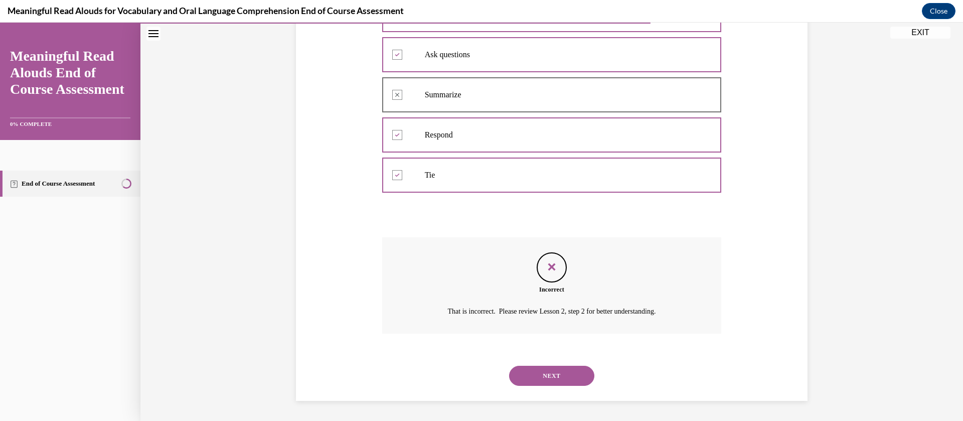
click at [557, 373] on button "NEXT" at bounding box center [551, 375] width 85 height 20
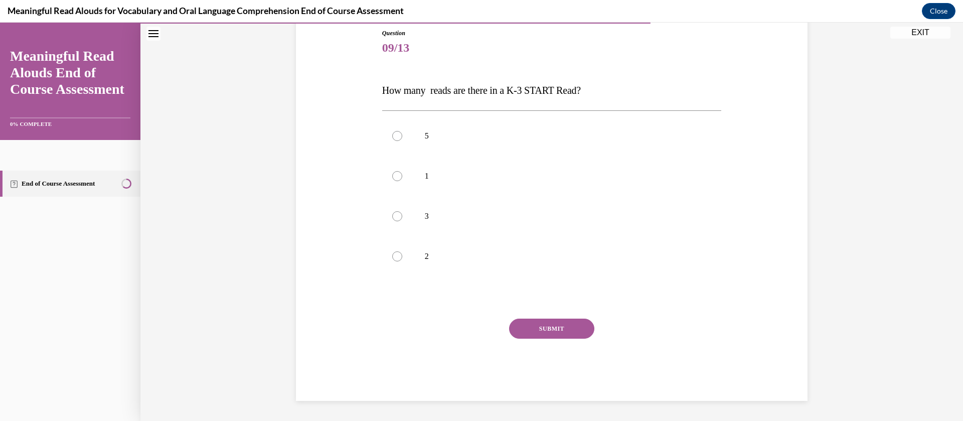
scroll to position [111, 0]
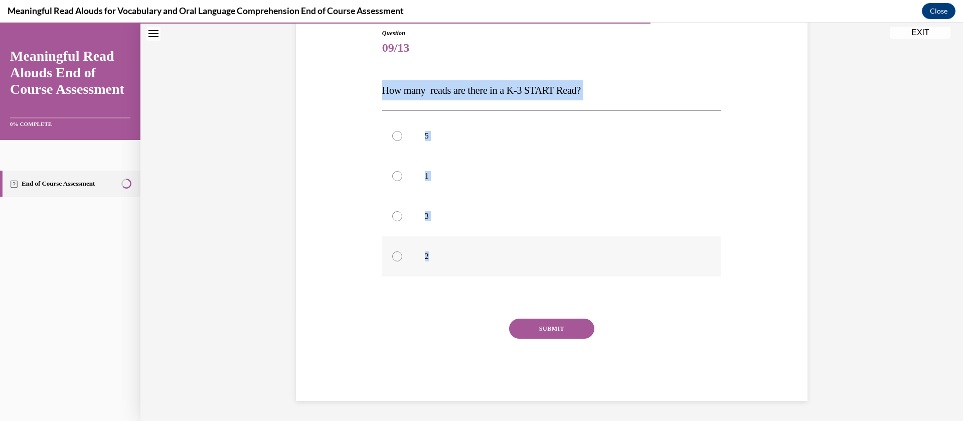
drag, startPoint x: 372, startPoint y: 92, endPoint x: 505, endPoint y: 250, distance: 207.1
click at [505, 250] on div "Question 09/13 How many reads are there in a K-3 START Read? 5 1 3 2 Incorrect …" at bounding box center [551, 199] width 516 height 402
copy div "How many reads are there in a K-3 START Read? 5 1 3 2"
click at [410, 222] on label "3" at bounding box center [551, 216] width 339 height 40
click at [402, 221] on input "3" at bounding box center [397, 216] width 10 height 10
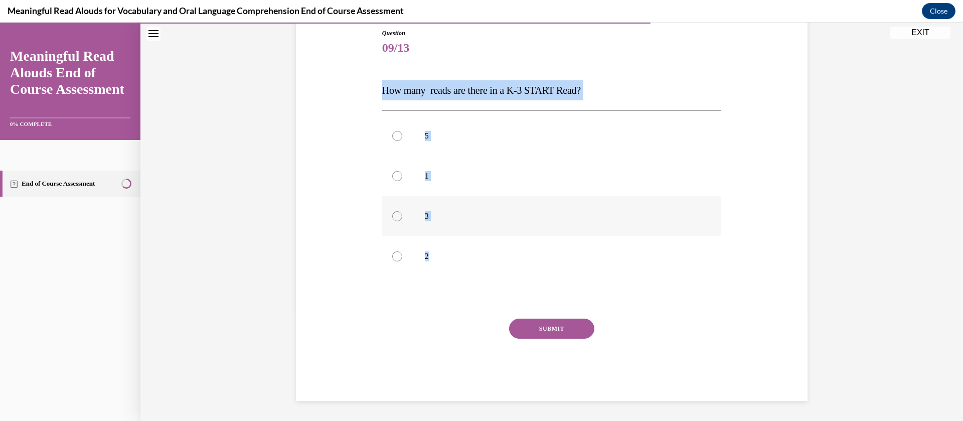
radio input "true"
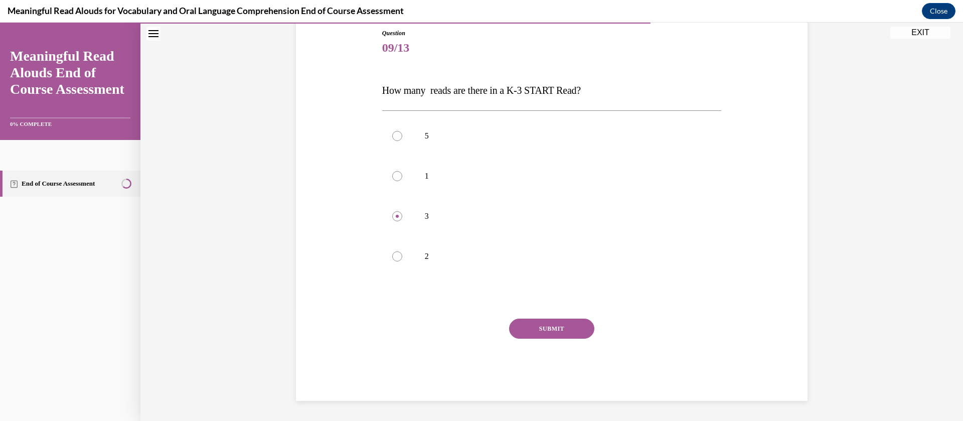
click at [521, 325] on button "SUBMIT" at bounding box center [551, 328] width 85 height 20
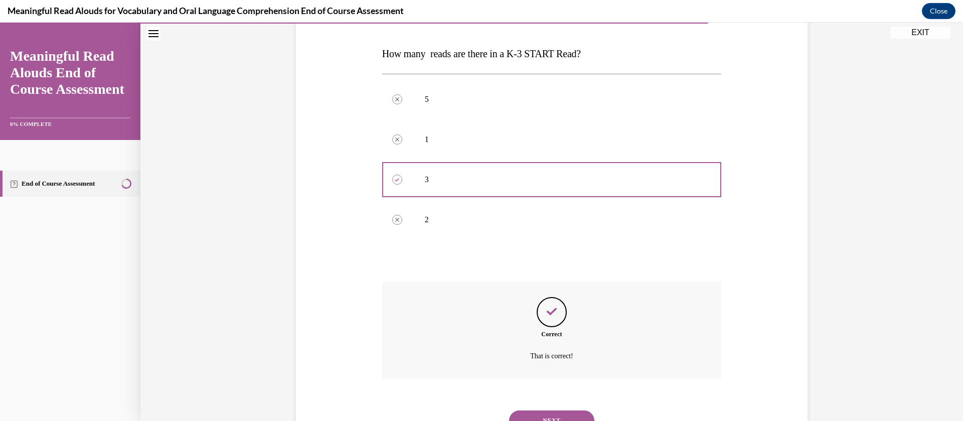
scroll to position [192, 0]
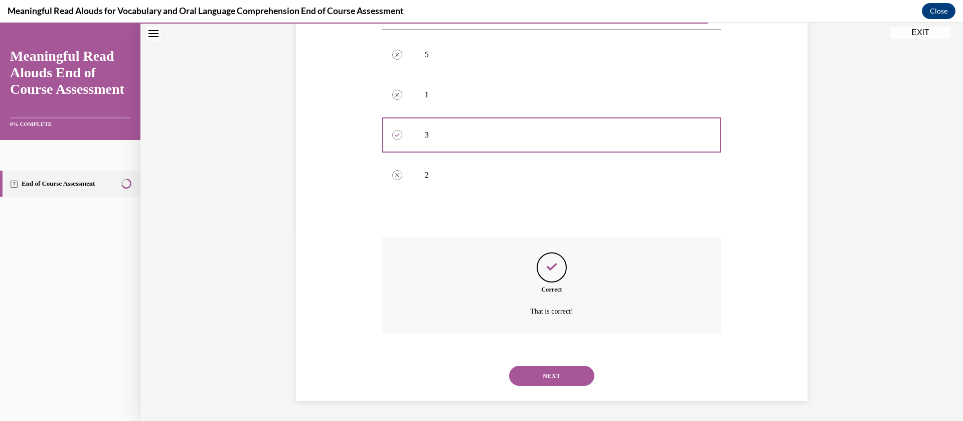
click at [556, 385] on button "NEXT" at bounding box center [551, 375] width 85 height 20
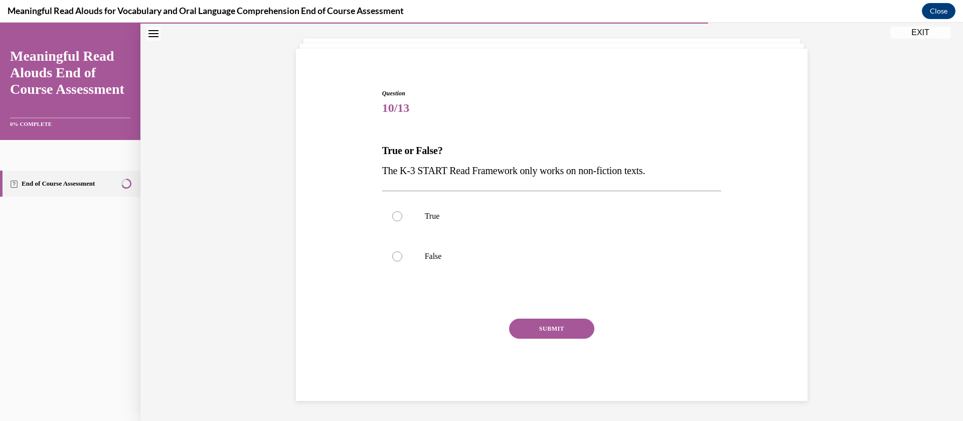
scroll to position [51, 0]
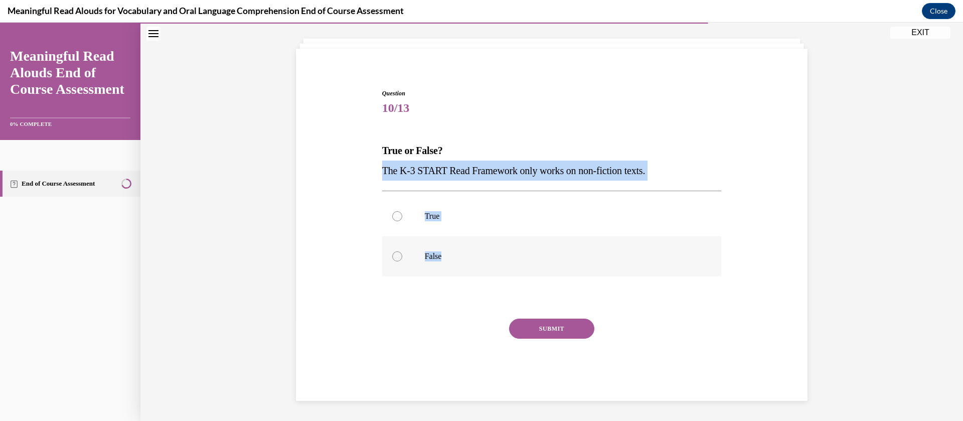
drag, startPoint x: 375, startPoint y: 161, endPoint x: 501, endPoint y: 268, distance: 165.0
click at [501, 268] on div "Question 10/13 True or False? The K-3 START Read Framework only works on non-fi…" at bounding box center [552, 237] width 344 height 327
click at [435, 253] on p "False" at bounding box center [561, 256] width 272 height 10
click at [402, 253] on input "False" at bounding box center [397, 256] width 10 height 10
radio input "true"
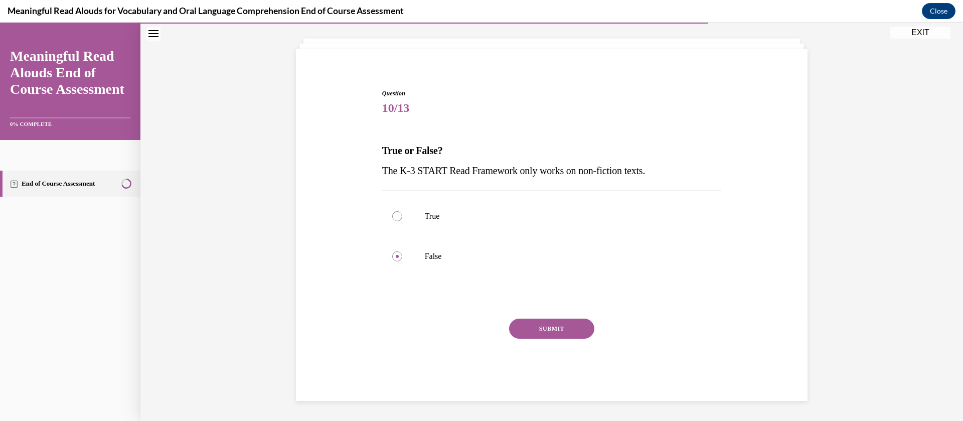
click at [531, 320] on button "SUBMIT" at bounding box center [551, 328] width 85 height 20
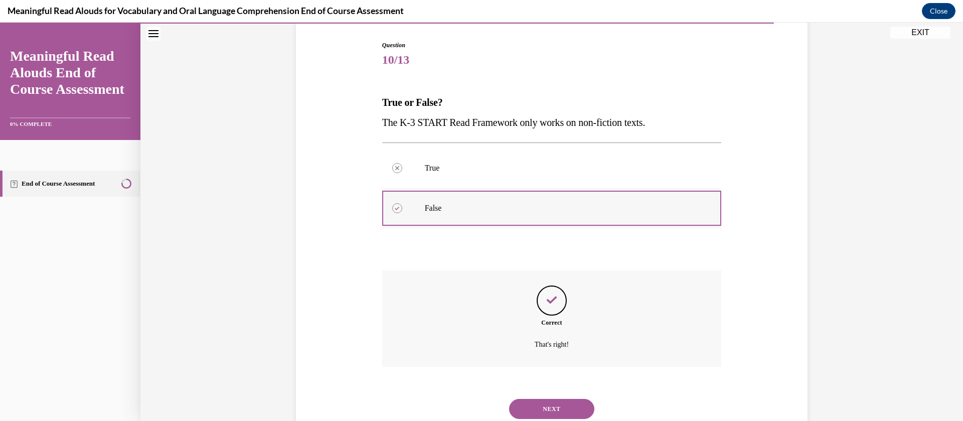
scroll to position [132, 0]
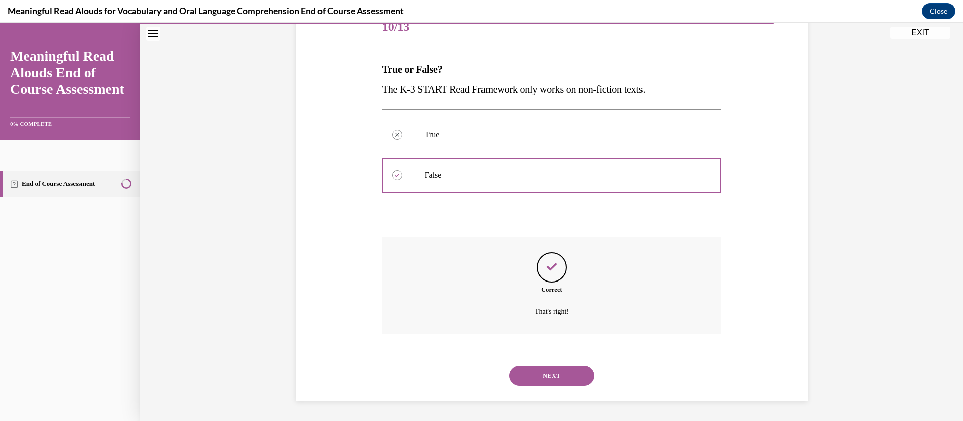
click at [534, 379] on button "NEXT" at bounding box center [551, 375] width 85 height 20
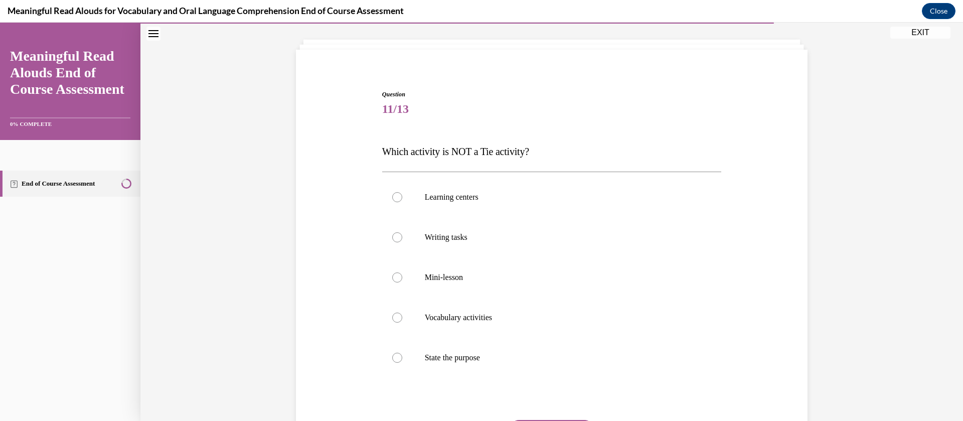
scroll to position [52, 0]
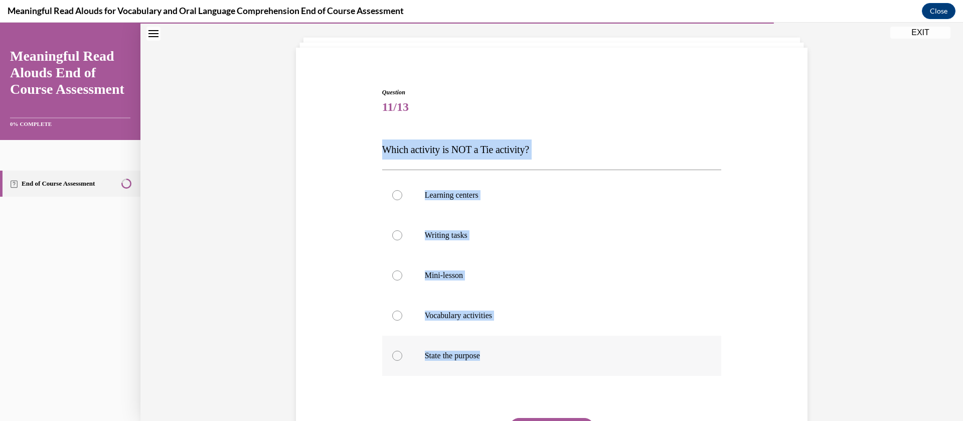
drag, startPoint x: 373, startPoint y: 147, endPoint x: 543, endPoint y: 355, distance: 269.0
click at [543, 355] on div "Question 11/13 Which activity is NOT a Tie activity? Learning centers Writing t…" at bounding box center [551, 279] width 516 height 442
click at [465, 356] on p "State the purpose" at bounding box center [561, 355] width 272 height 10
click at [402, 356] on input "State the purpose" at bounding box center [397, 355] width 10 height 10
radio input "true"
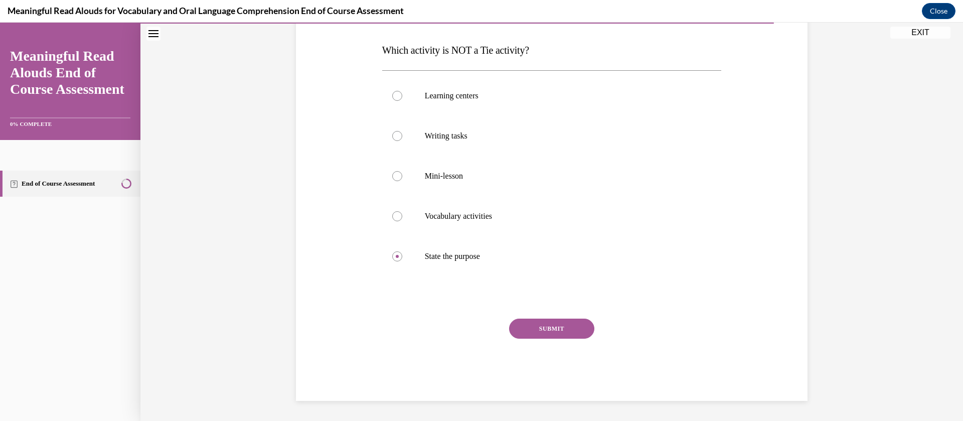
click at [558, 333] on button "SUBMIT" at bounding box center [551, 328] width 85 height 20
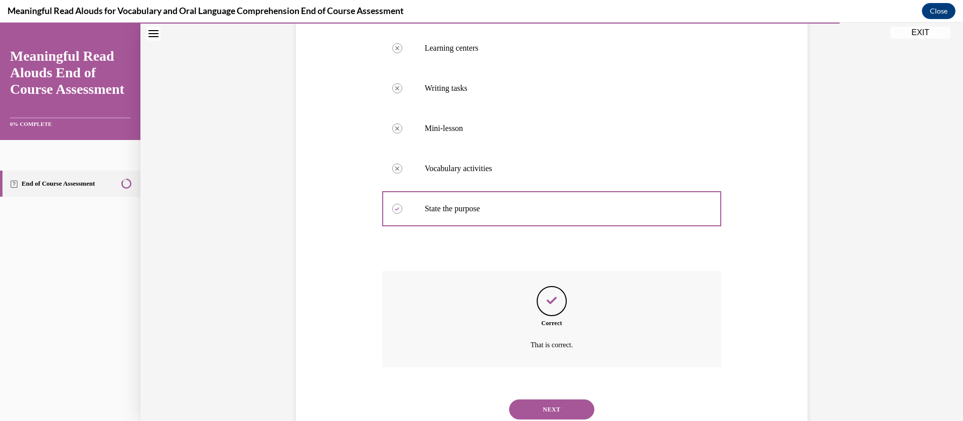
scroll to position [232, 0]
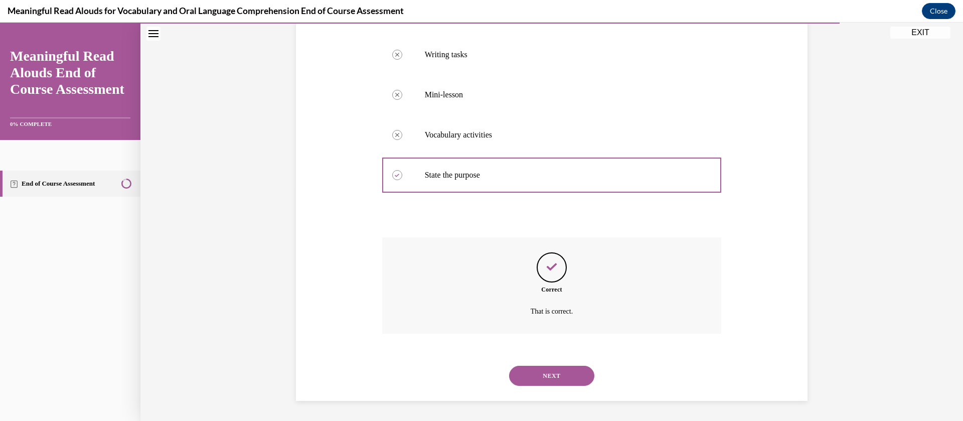
click at [555, 368] on button "NEXT" at bounding box center [551, 375] width 85 height 20
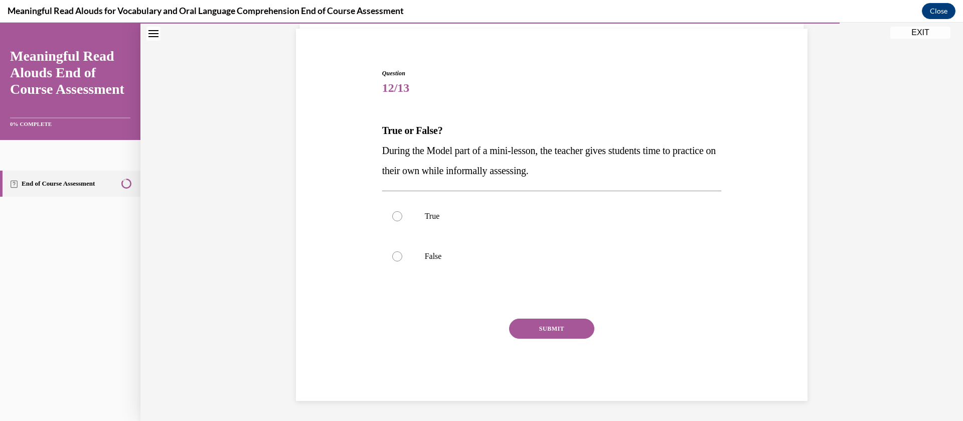
scroll to position [71, 0]
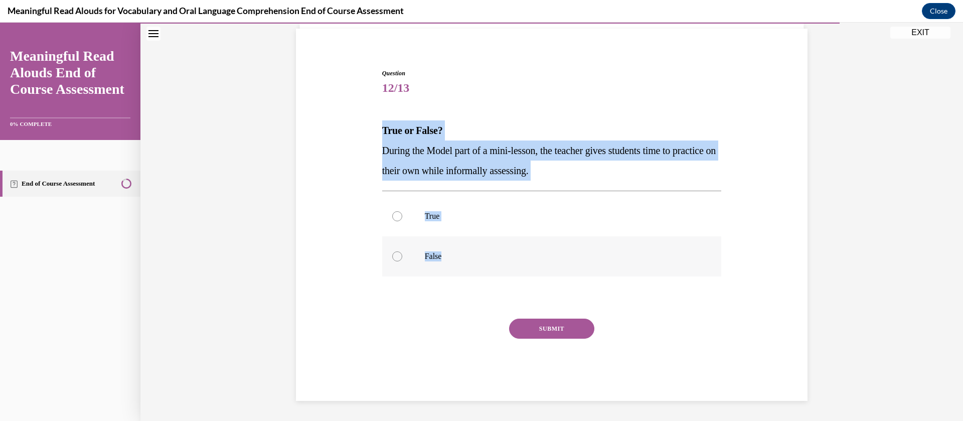
drag, startPoint x: 373, startPoint y: 127, endPoint x: 534, endPoint y: 276, distance: 219.3
click at [534, 276] on div "Question 12/13 True or False? During the Model part of a mini-lesson, the teach…" at bounding box center [551, 220] width 516 height 362
click at [423, 273] on label "False" at bounding box center [551, 256] width 339 height 40
click at [402, 261] on input "False" at bounding box center [397, 256] width 10 height 10
radio input "true"
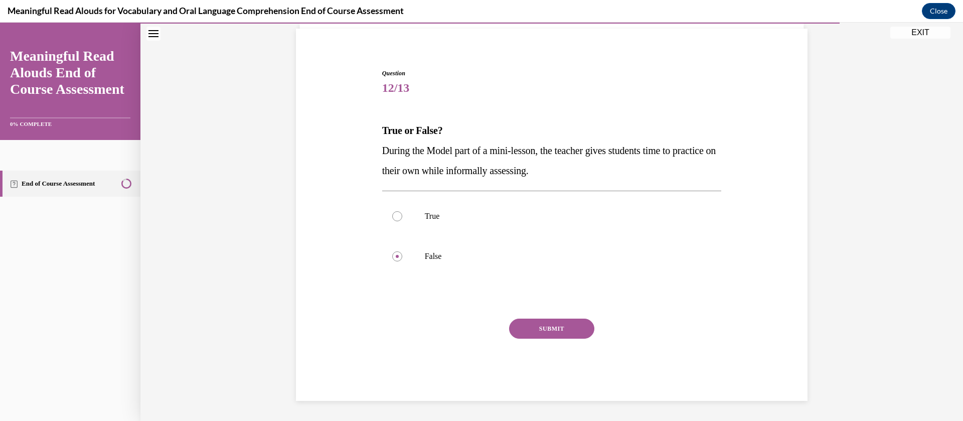
click at [567, 324] on button "SUBMIT" at bounding box center [551, 328] width 85 height 20
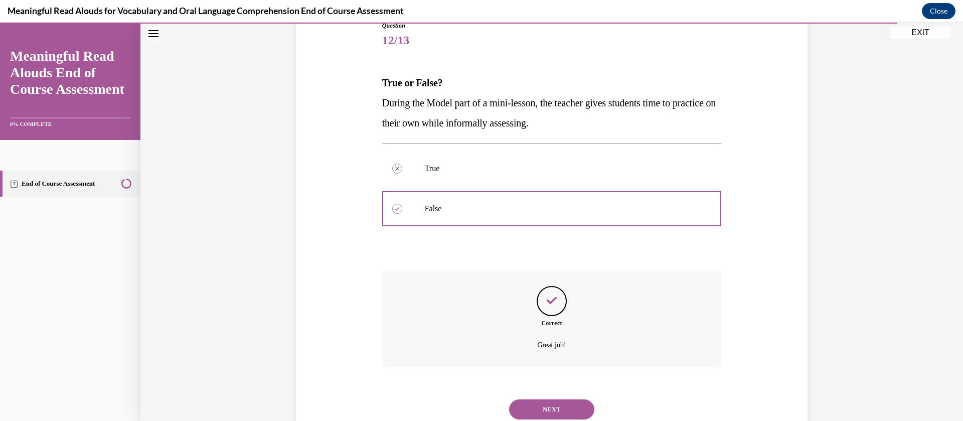
scroll to position [152, 0]
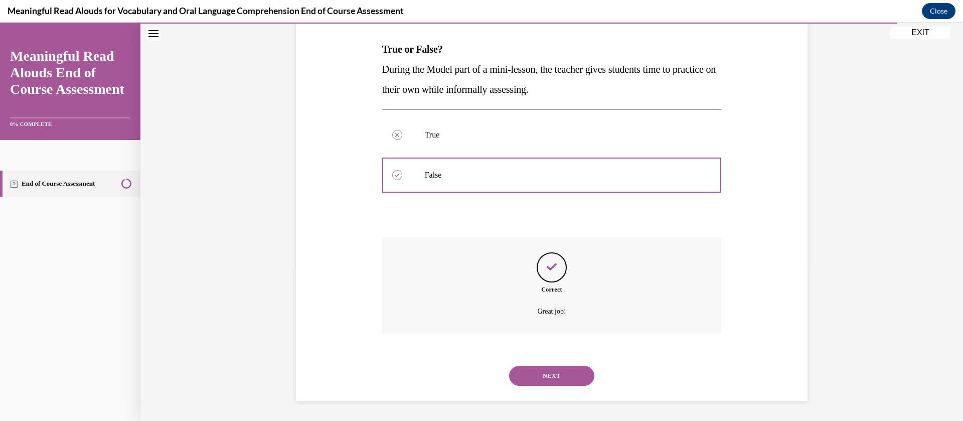
click at [549, 374] on button "NEXT" at bounding box center [551, 375] width 85 height 20
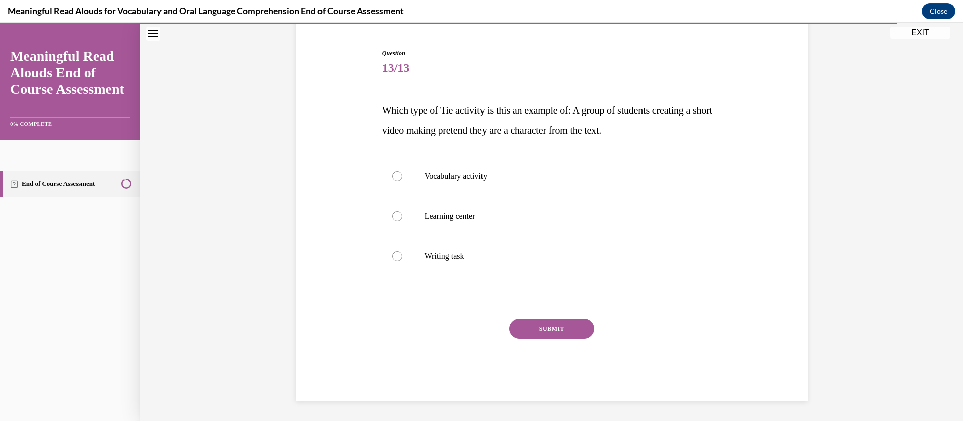
scroll to position [91, 0]
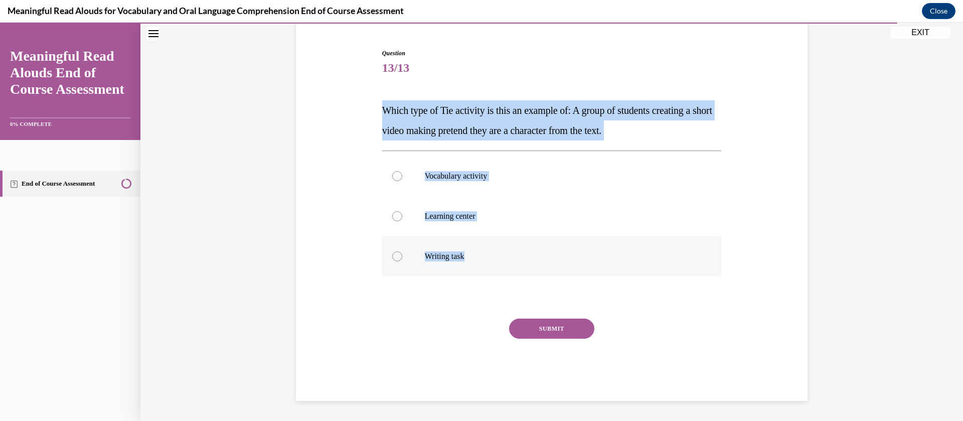
drag, startPoint x: 380, startPoint y: 110, endPoint x: 521, endPoint y: 250, distance: 199.6
click at [521, 250] on div "Question 13/13 Which type of Tie activity is this an example of: A group of stu…" at bounding box center [551, 225] width 339 height 352
click at [449, 227] on label "Learning center" at bounding box center [551, 216] width 339 height 40
click at [402, 221] on input "Learning center" at bounding box center [397, 216] width 10 height 10
radio input "true"
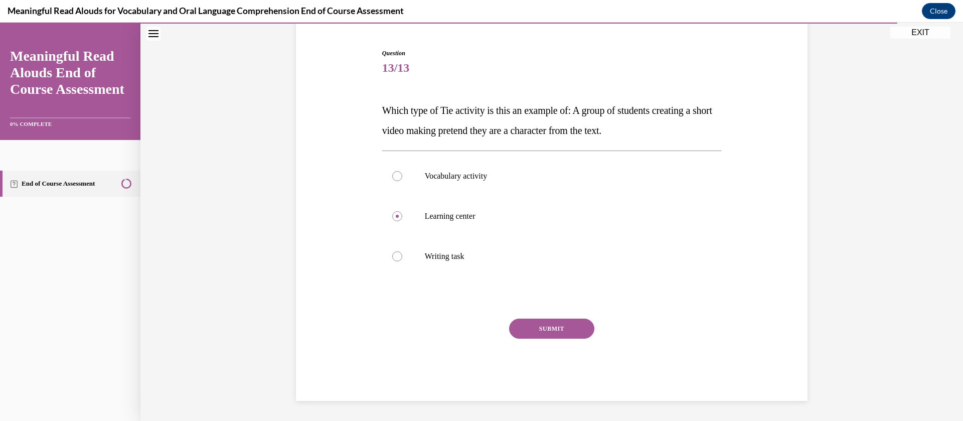
click at [541, 326] on button "SUBMIT" at bounding box center [551, 328] width 85 height 20
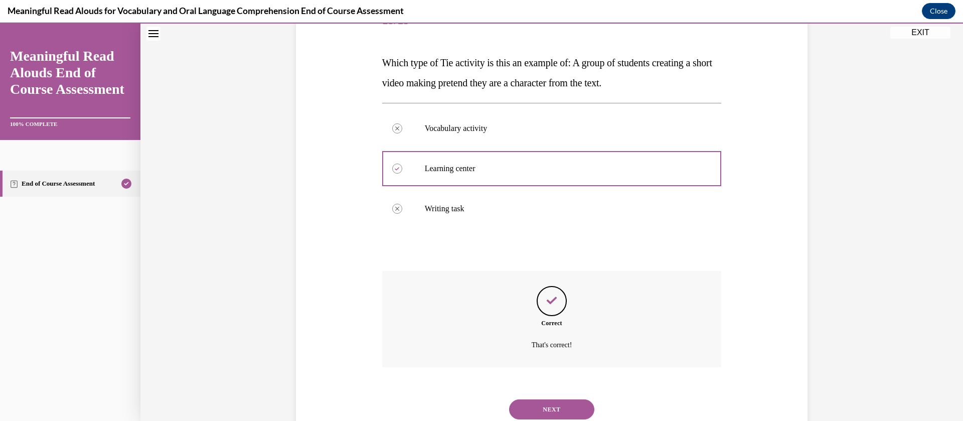
scroll to position [172, 0]
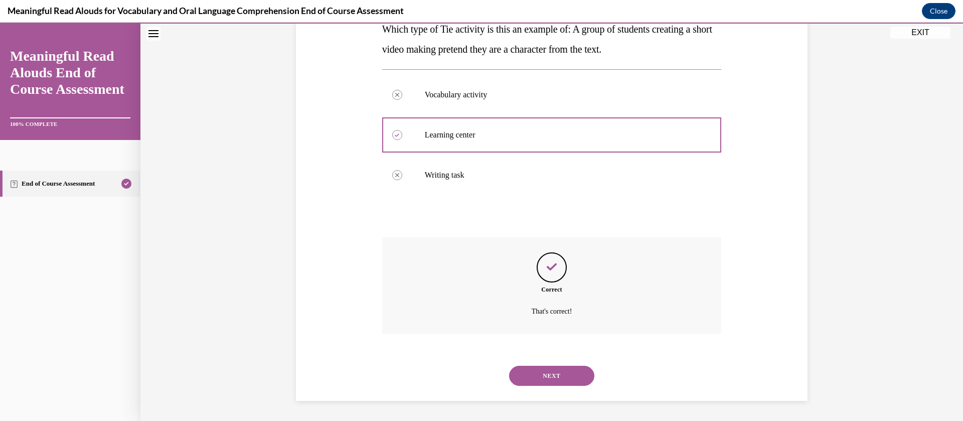
click at [554, 376] on button "NEXT" at bounding box center [551, 375] width 85 height 20
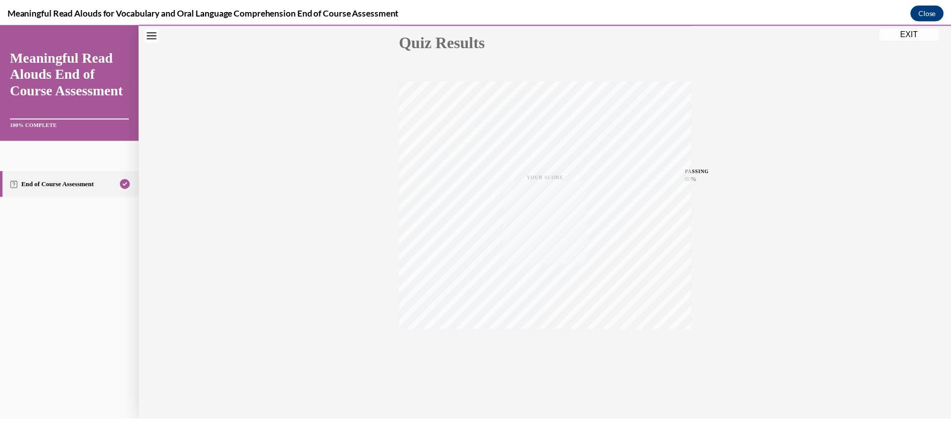
scroll to position [116, 0]
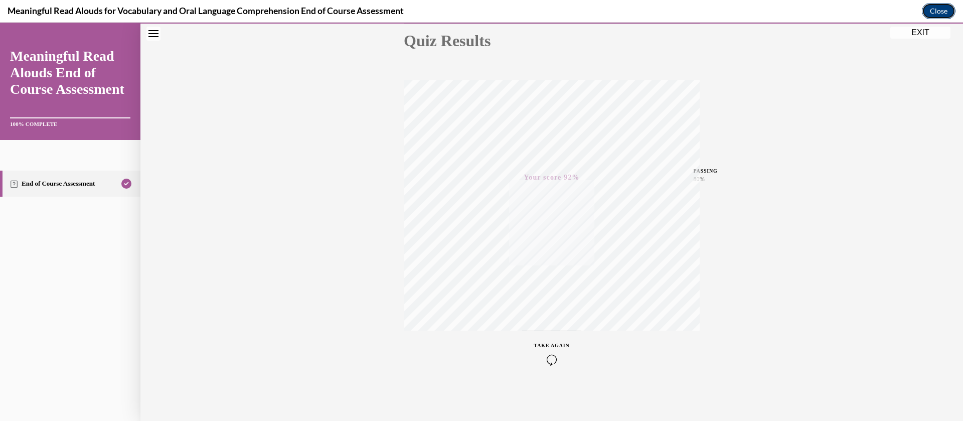
click at [931, 14] on button "Close" at bounding box center [939, 11] width 34 height 16
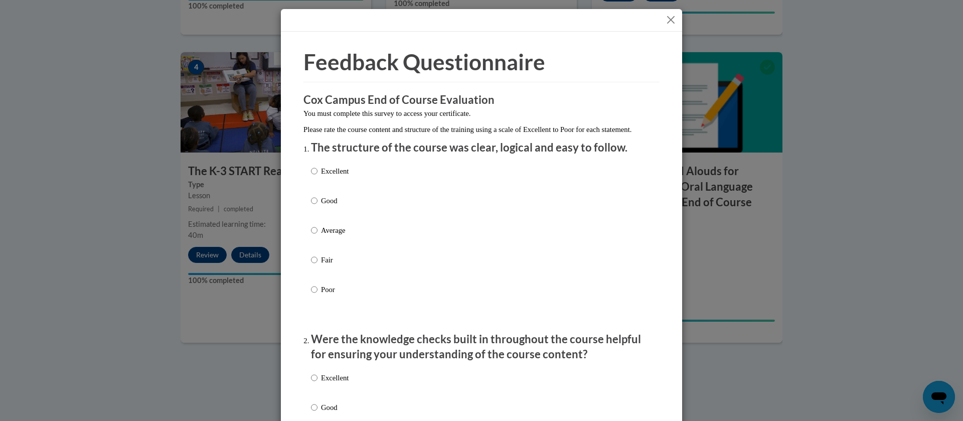
click at [665, 13] on div at bounding box center [481, 20] width 401 height 23
click at [665, 21] on button "Close" at bounding box center [670, 20] width 13 height 13
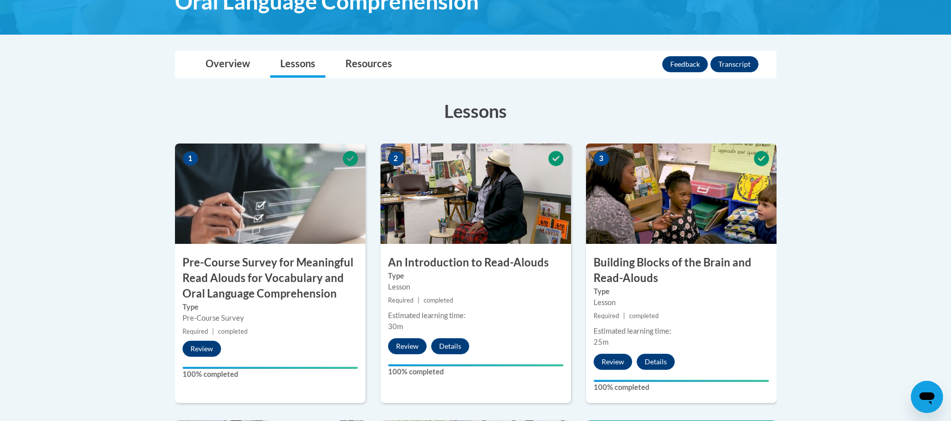
scroll to position [0, 0]
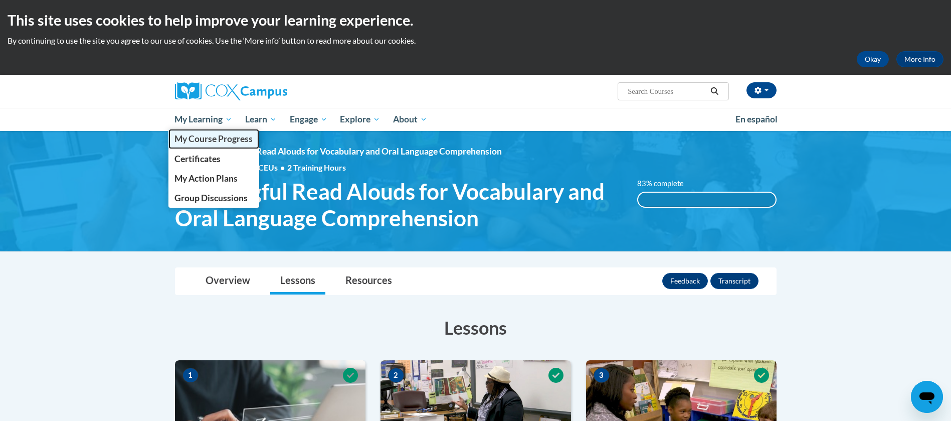
click at [218, 144] on link "My Course Progress" at bounding box center [213, 139] width 91 height 20
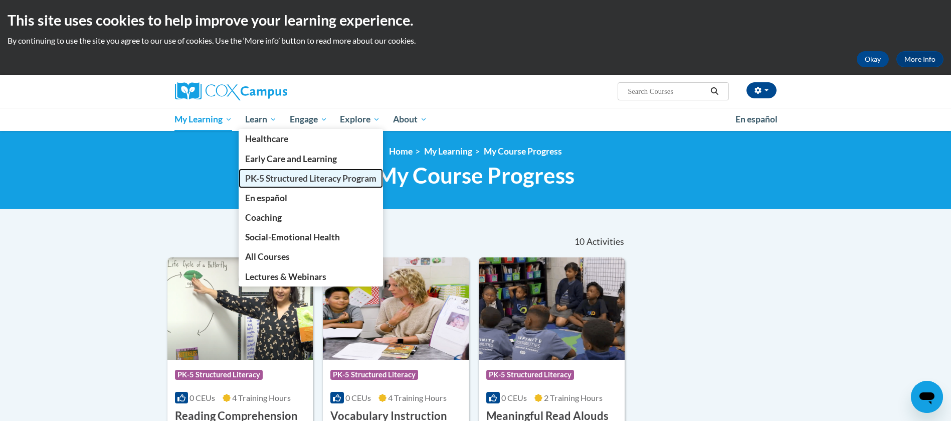
click at [285, 177] on span "PK-5 Structured Literacy Program" at bounding box center [310, 178] width 131 height 11
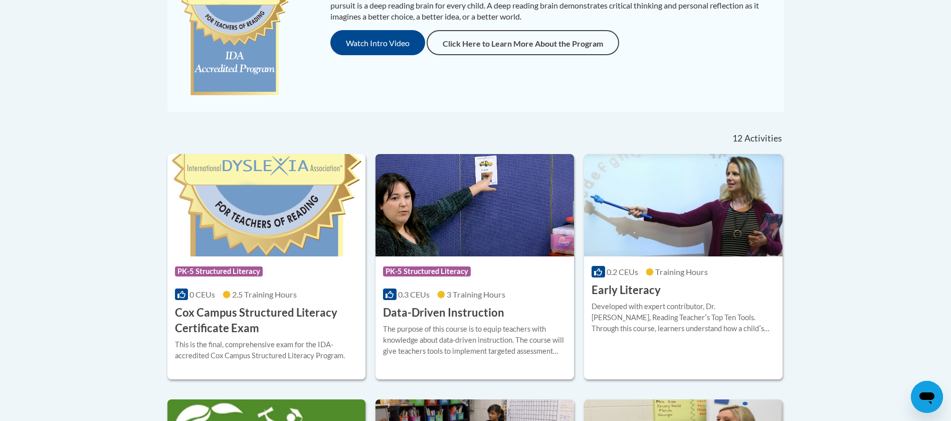
scroll to position [305, 0]
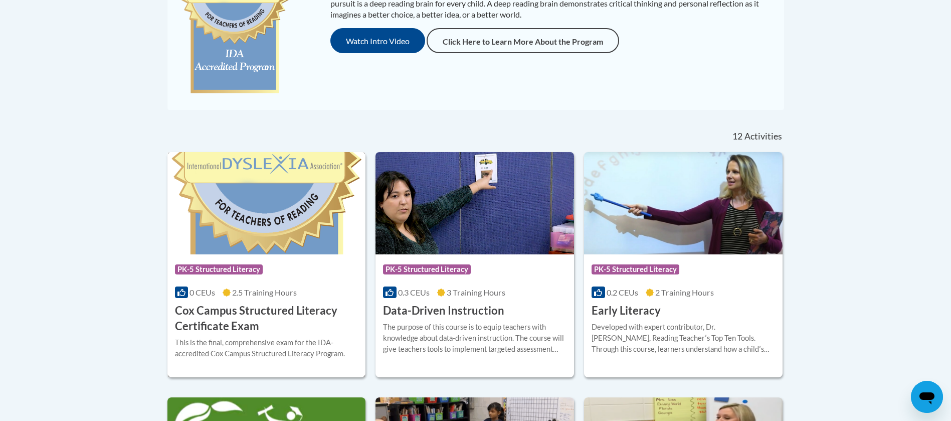
click at [287, 220] on img at bounding box center [266, 203] width 199 height 102
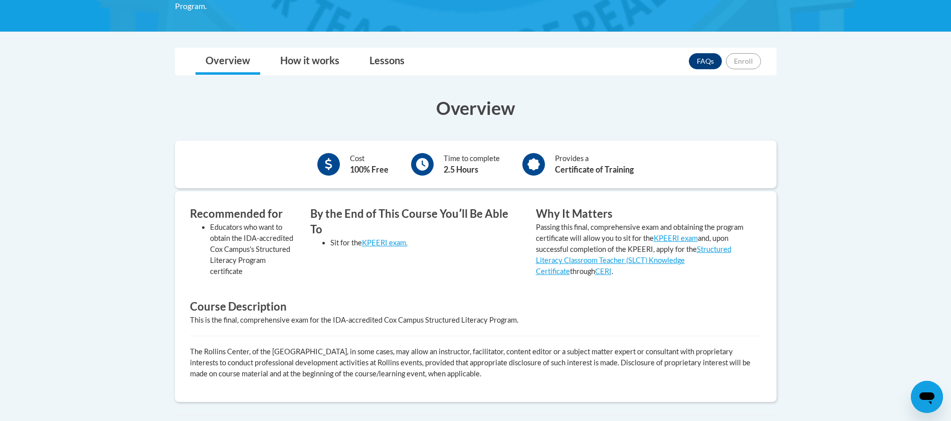
scroll to position [223, 0]
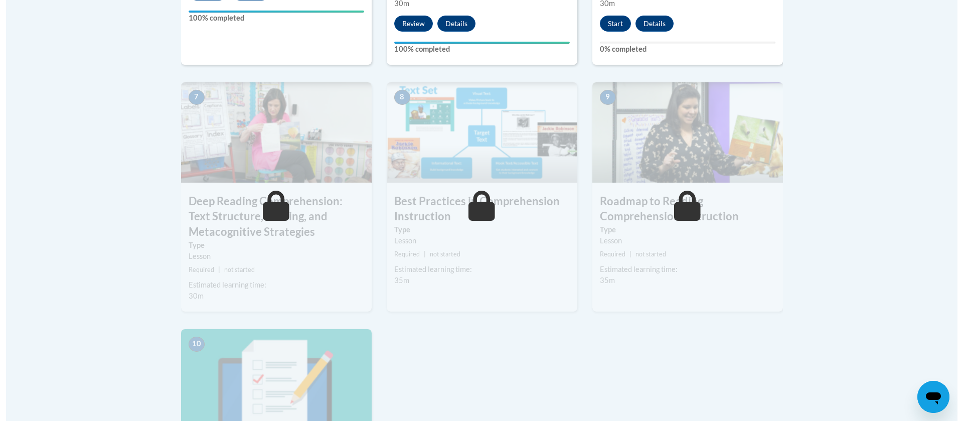
scroll to position [800, 0]
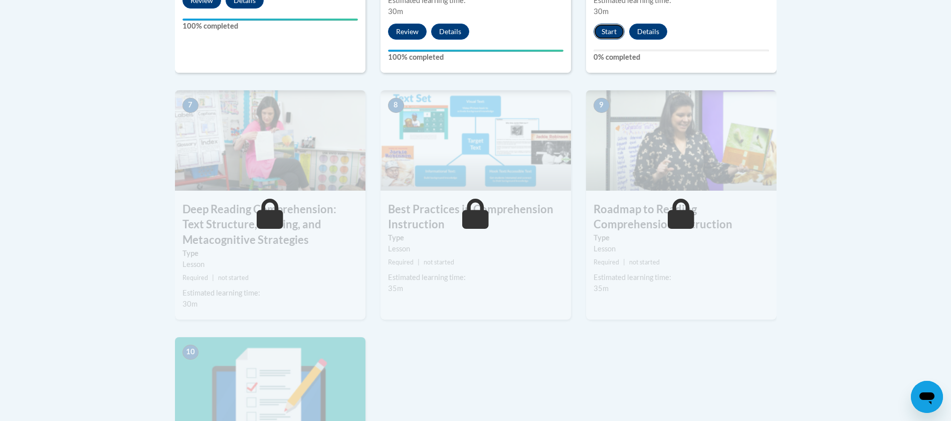
click at [614, 31] on button "Start" at bounding box center [609, 32] width 31 height 16
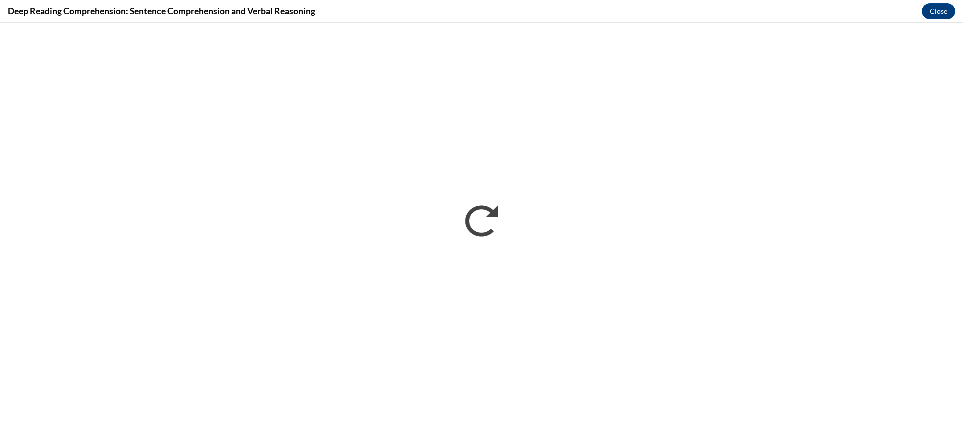
scroll to position [0, 0]
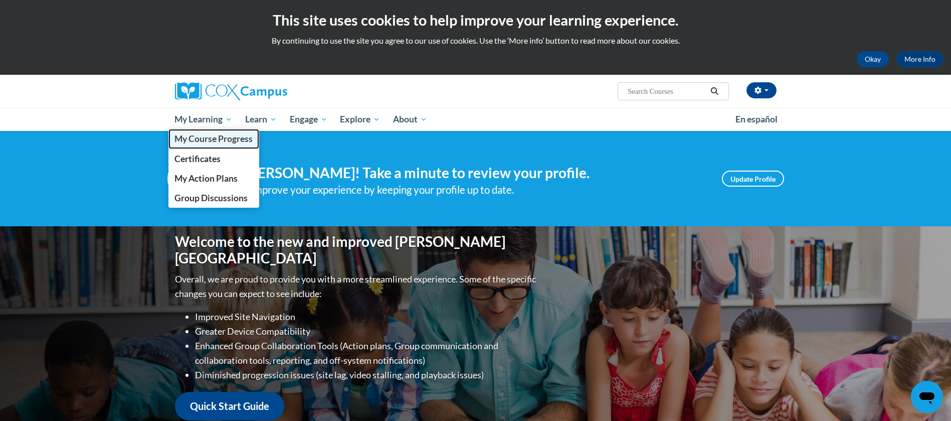
click at [211, 135] on span "My Course Progress" at bounding box center [213, 138] width 78 height 11
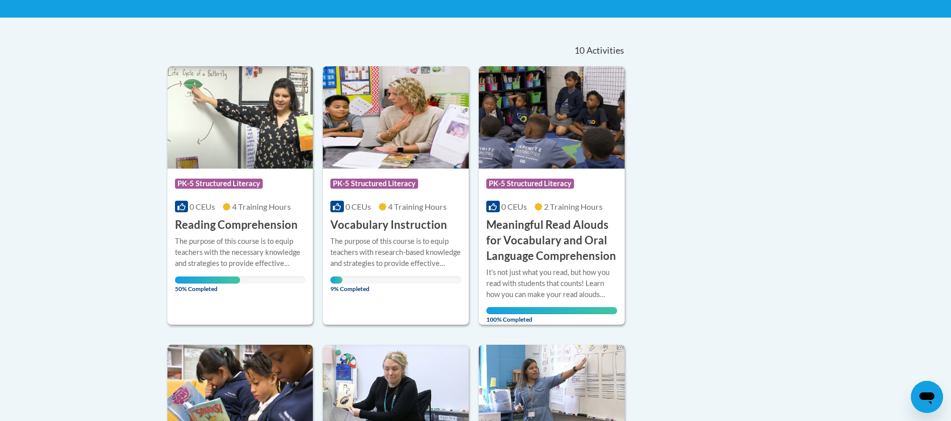
scroll to position [190, 0]
